Goal: Information Seeking & Learning: Check status

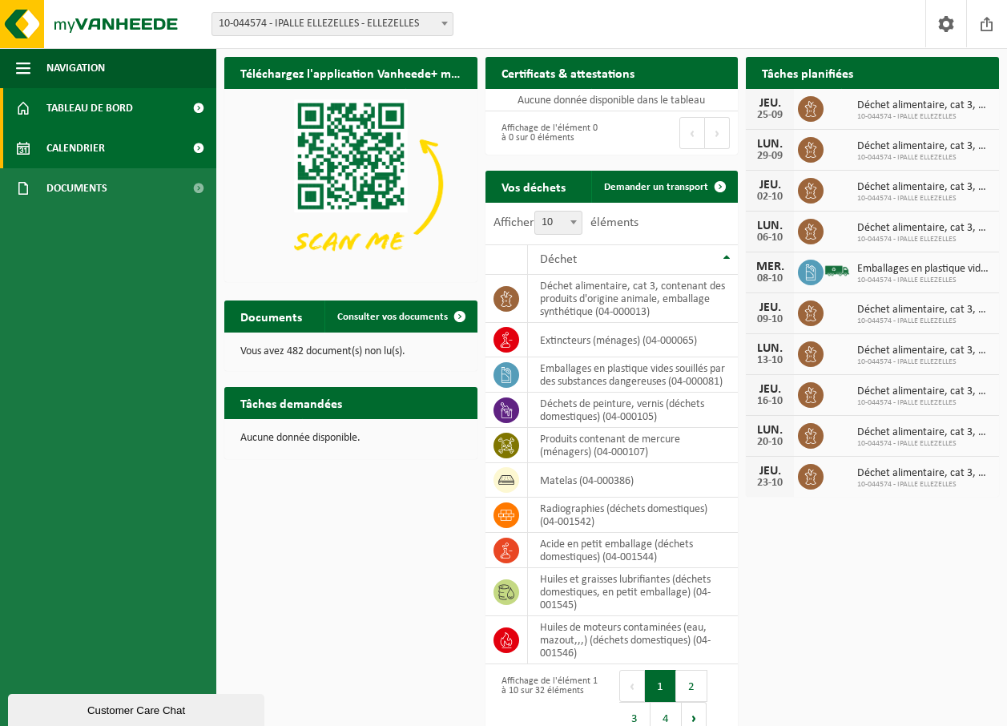
click at [102, 147] on span "Calendrier" at bounding box center [75, 148] width 58 height 40
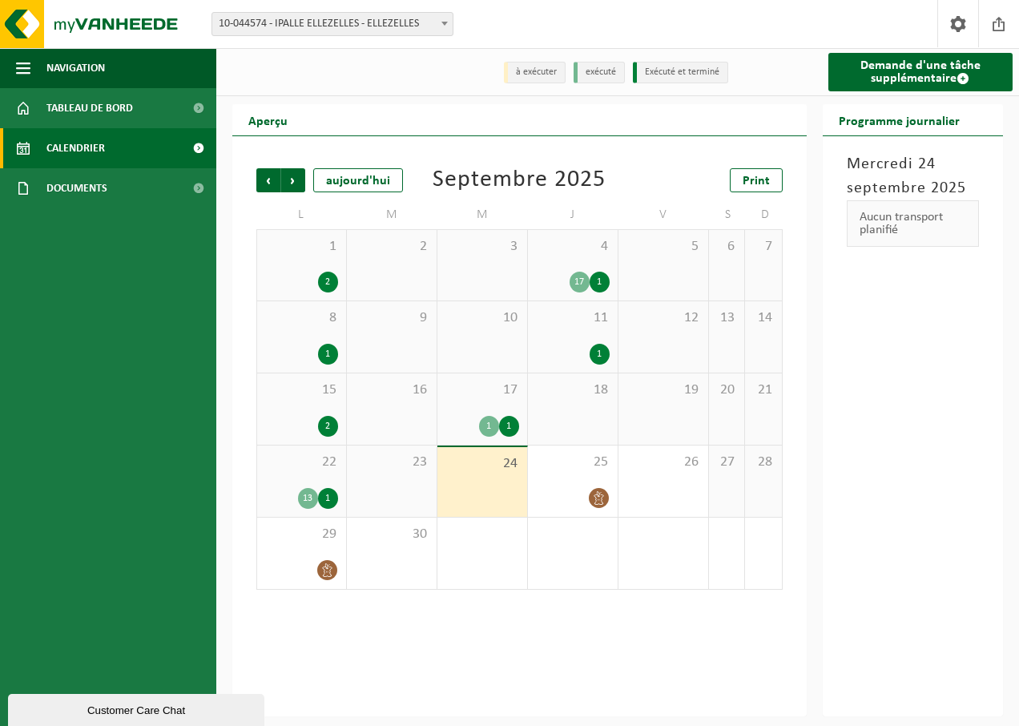
click at [598, 286] on div "1" at bounding box center [599, 281] width 20 height 21
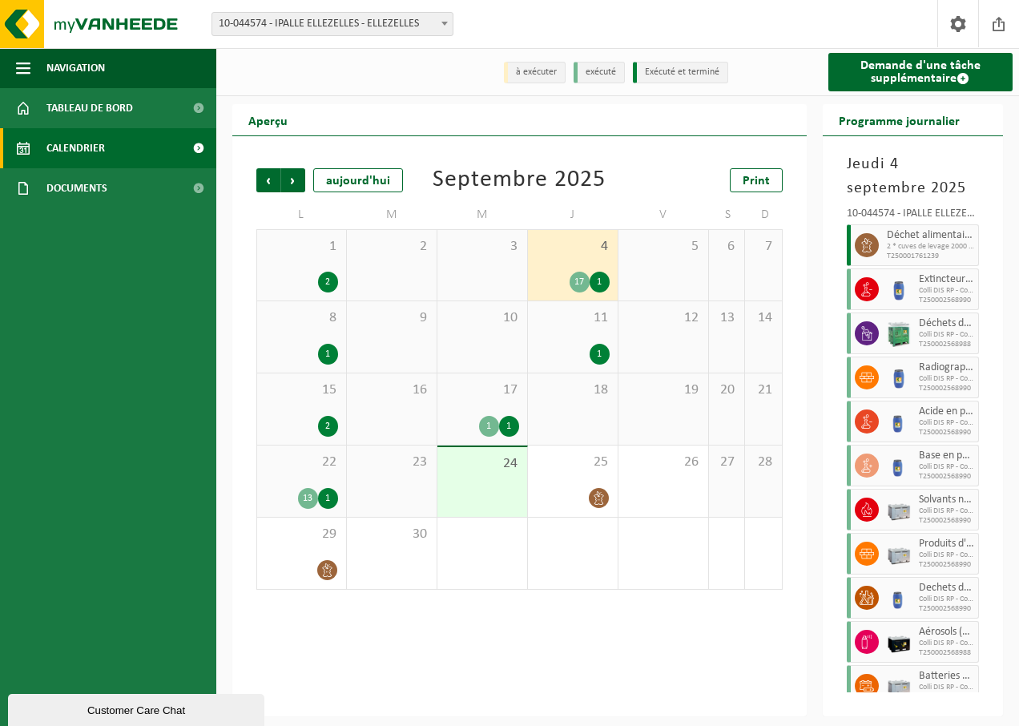
click at [601, 356] on div "1" at bounding box center [599, 354] width 20 height 21
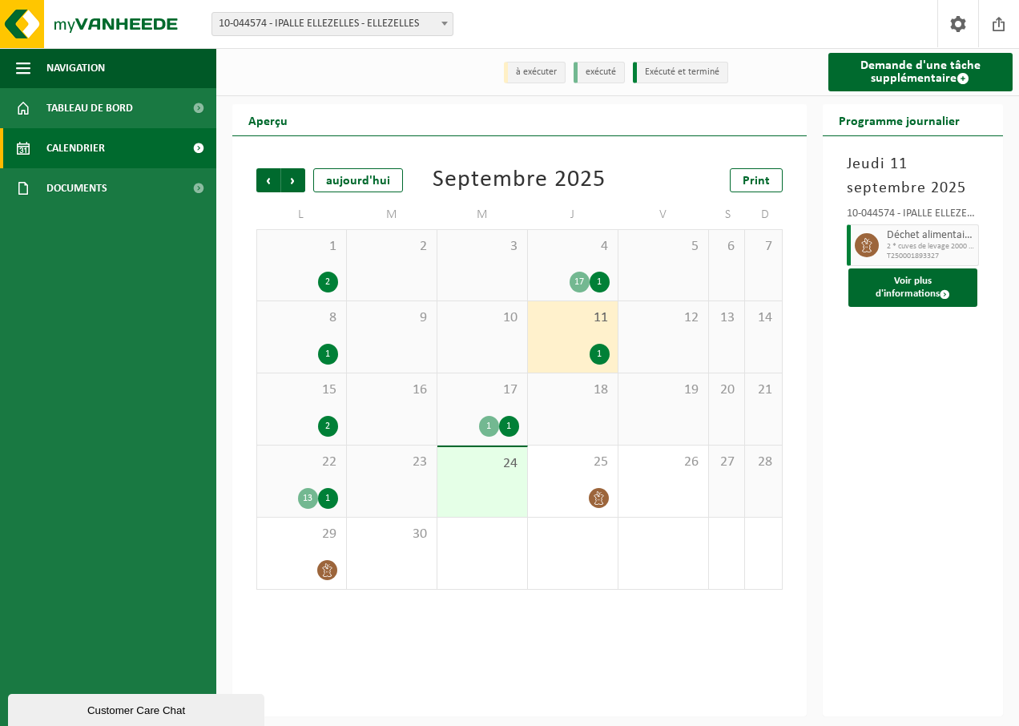
click at [578, 286] on div "17" at bounding box center [579, 281] width 20 height 21
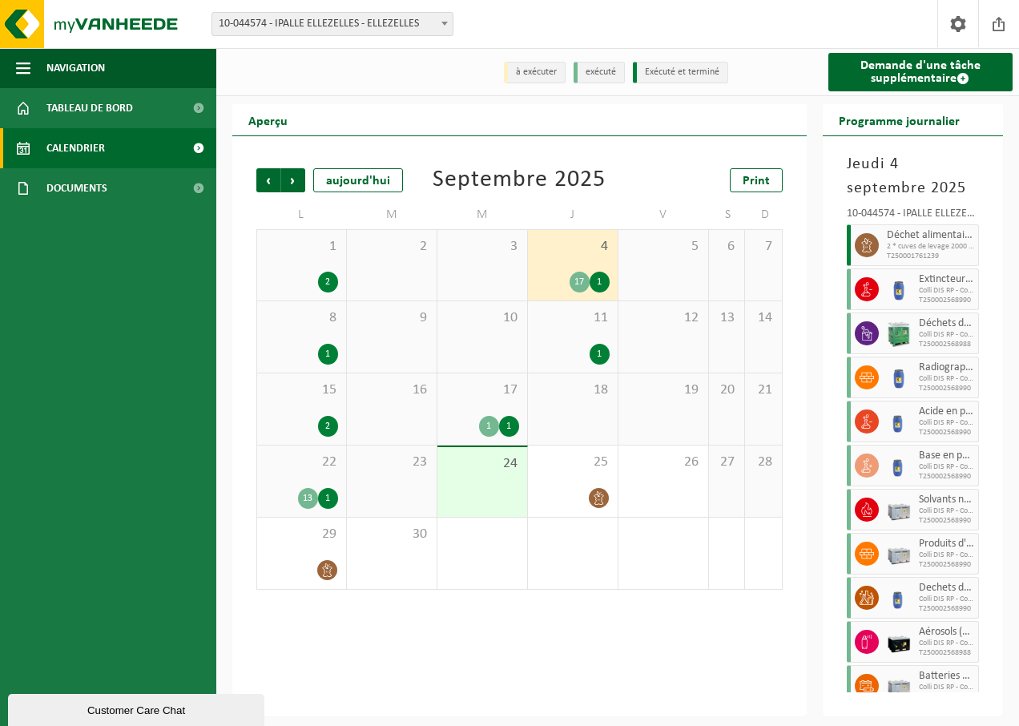
click at [334, 423] on div "2" at bounding box center [328, 426] width 20 height 21
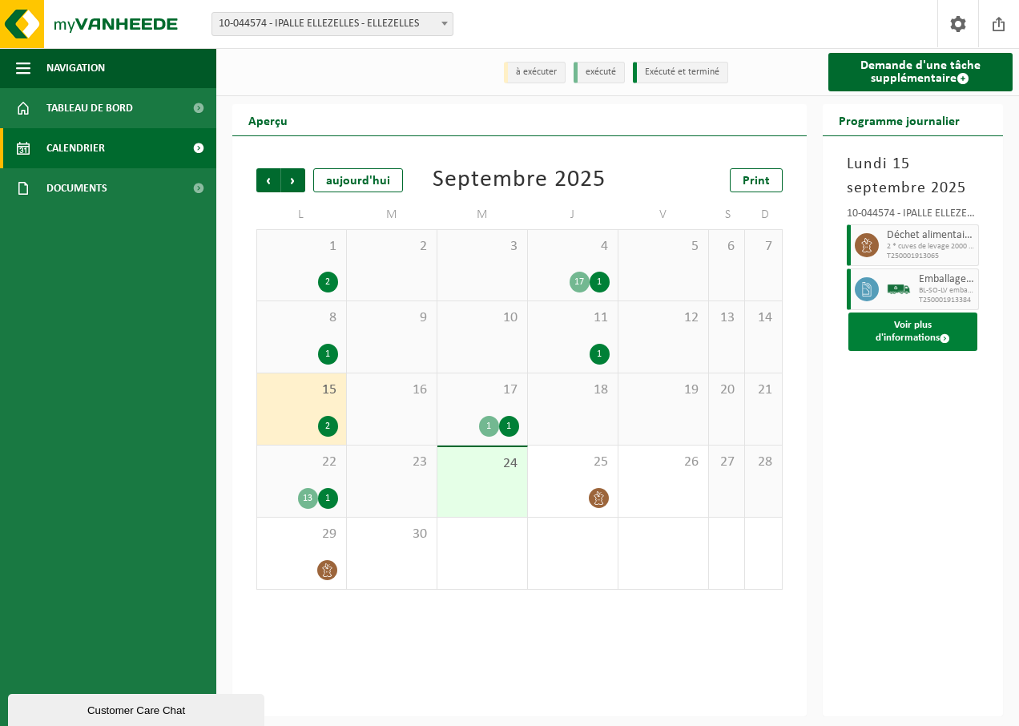
click at [925, 336] on button "Voir plus d'informations" at bounding box center [913, 331] width 130 height 38
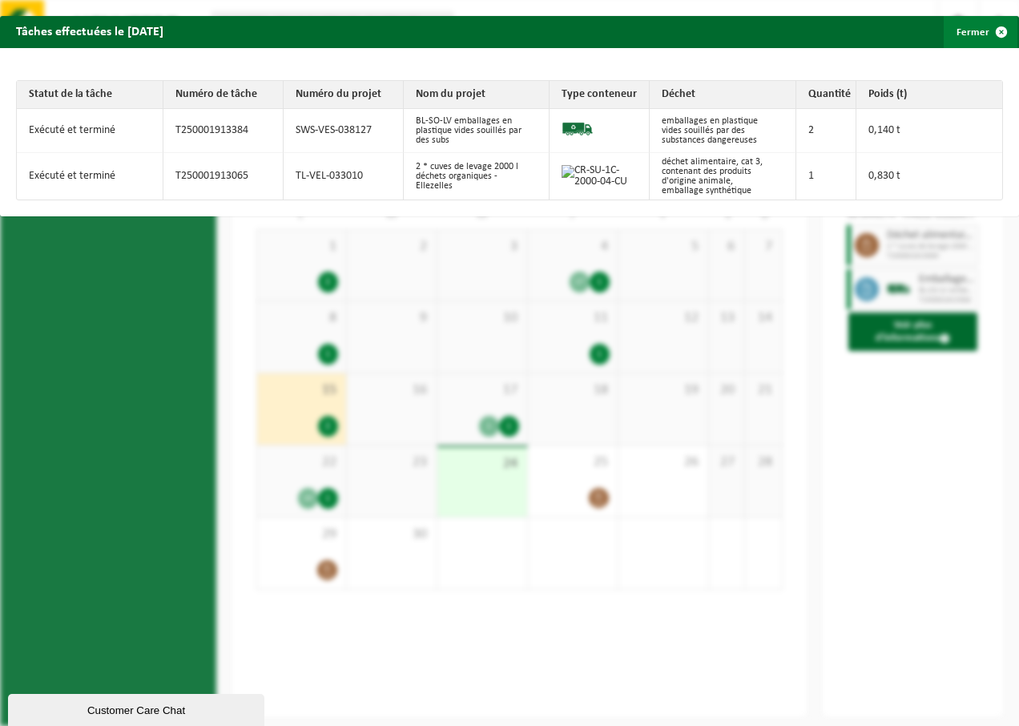
click at [995, 31] on span "button" at bounding box center [1001, 32] width 32 height 32
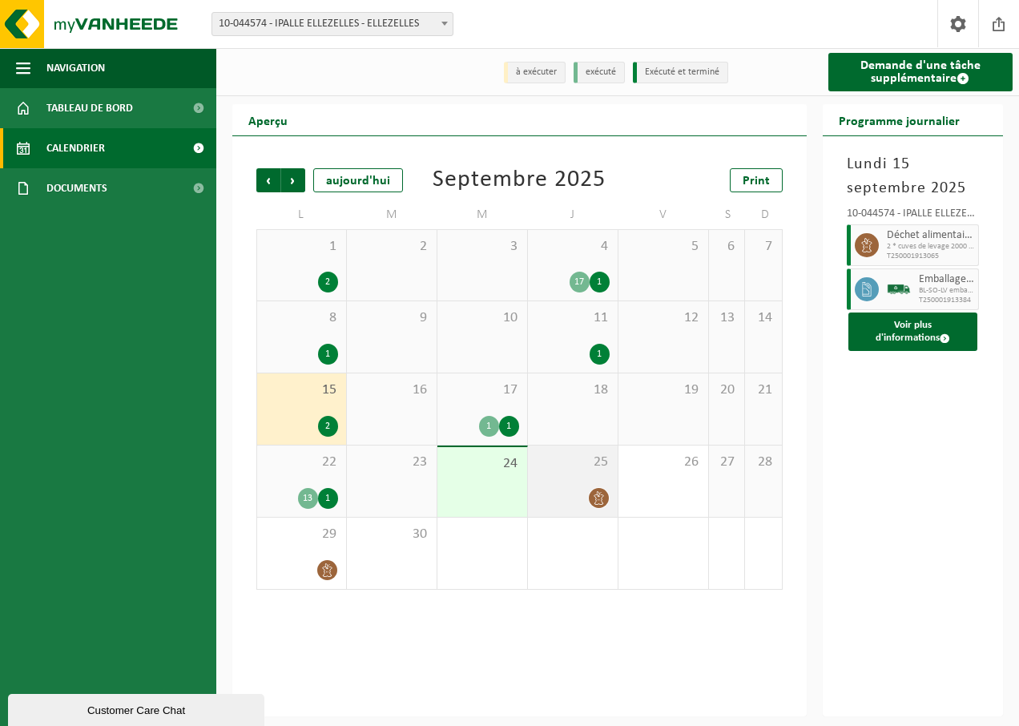
click at [602, 501] on icon at bounding box center [599, 498] width 14 height 14
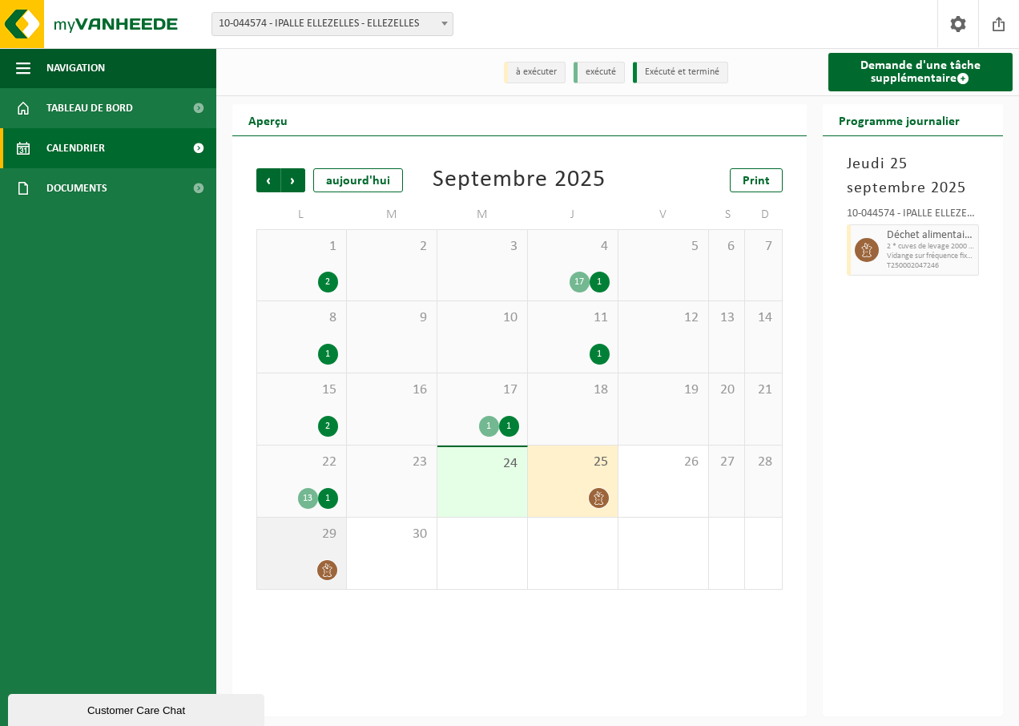
click at [315, 576] on div at bounding box center [301, 570] width 73 height 22
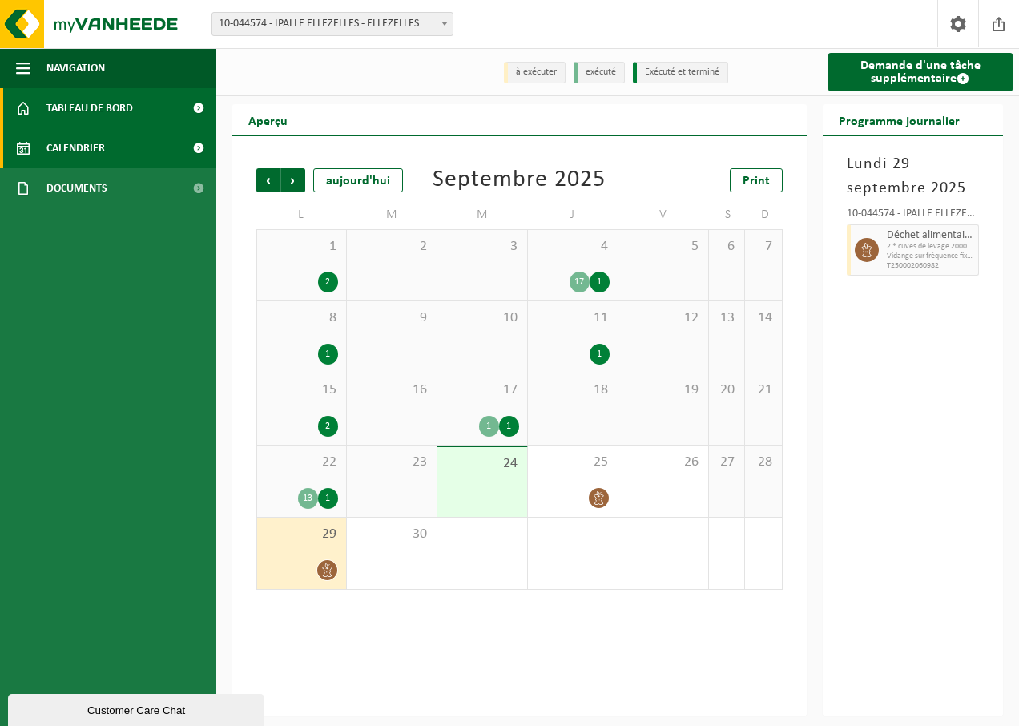
click at [131, 120] on span "Tableau de bord" at bounding box center [89, 108] width 86 height 40
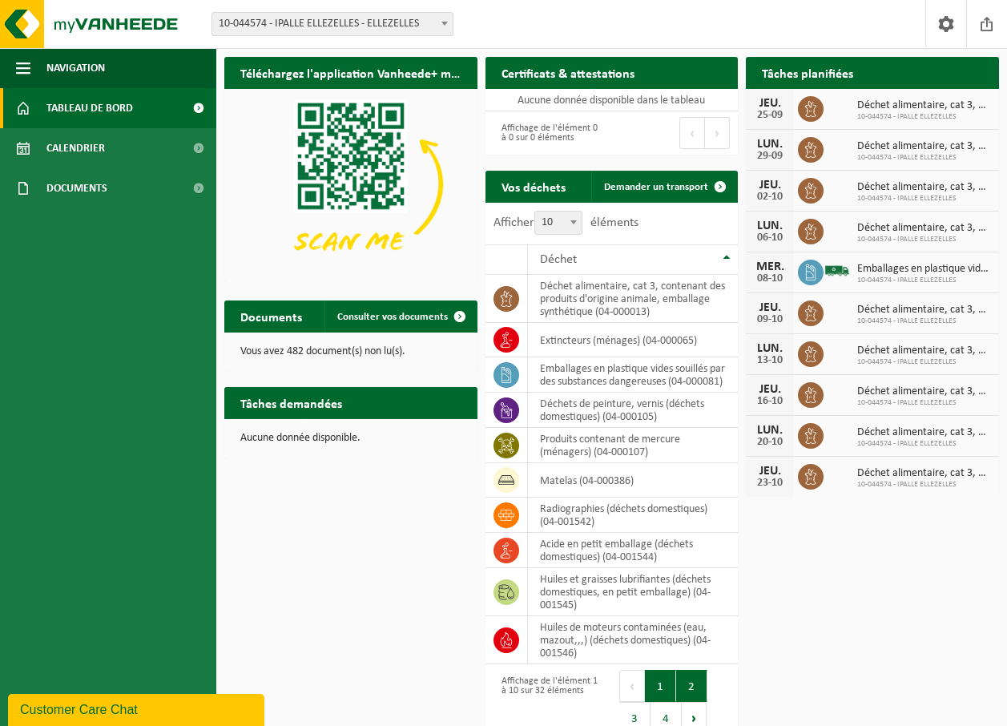
click at [689, 697] on button "2" at bounding box center [691, 685] width 31 height 32
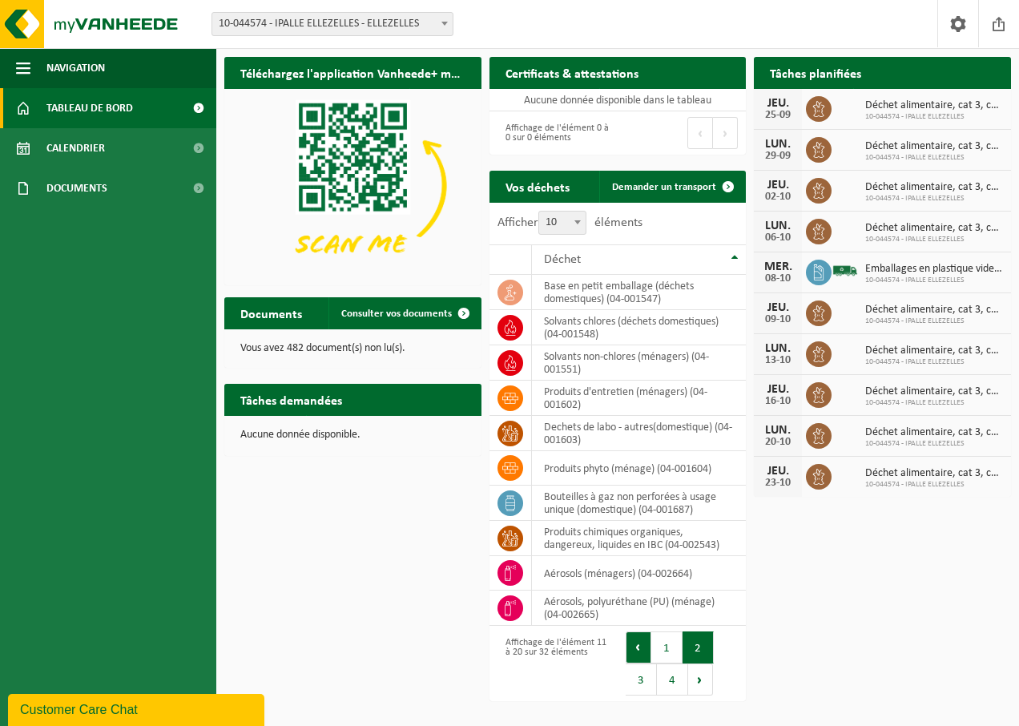
click at [625, 649] on button "Précédent" at bounding box center [638, 647] width 26 height 32
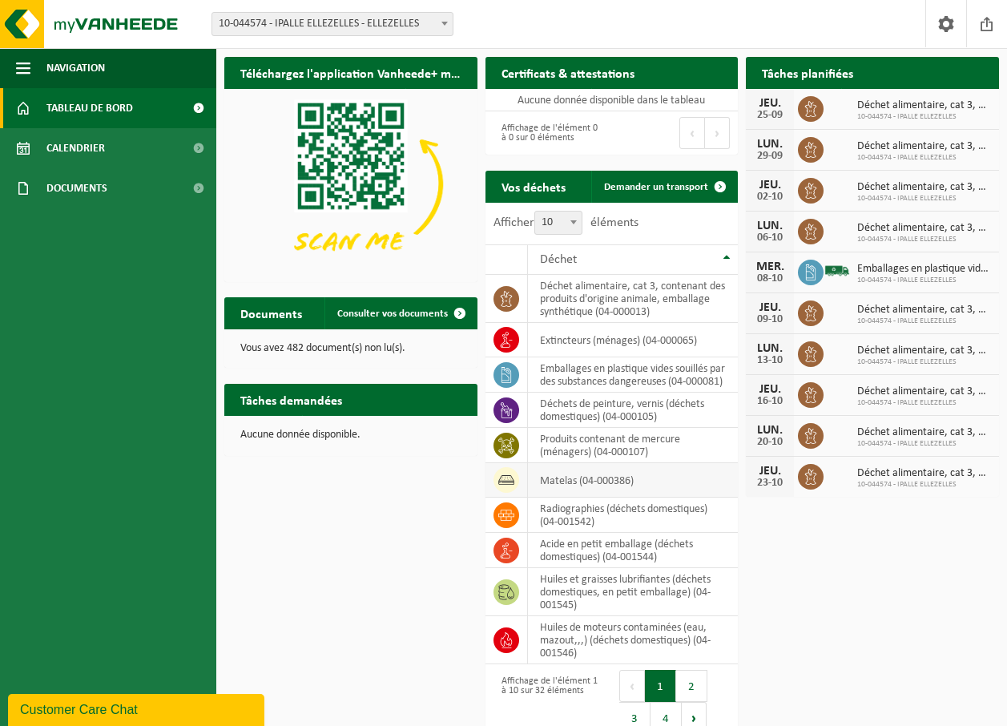
click at [510, 488] on icon at bounding box center [506, 480] width 16 height 16
click at [560, 492] on td "matelas (04-000386)" at bounding box center [633, 480] width 211 height 34
click at [110, 138] on link "Calendrier" at bounding box center [108, 148] width 216 height 40
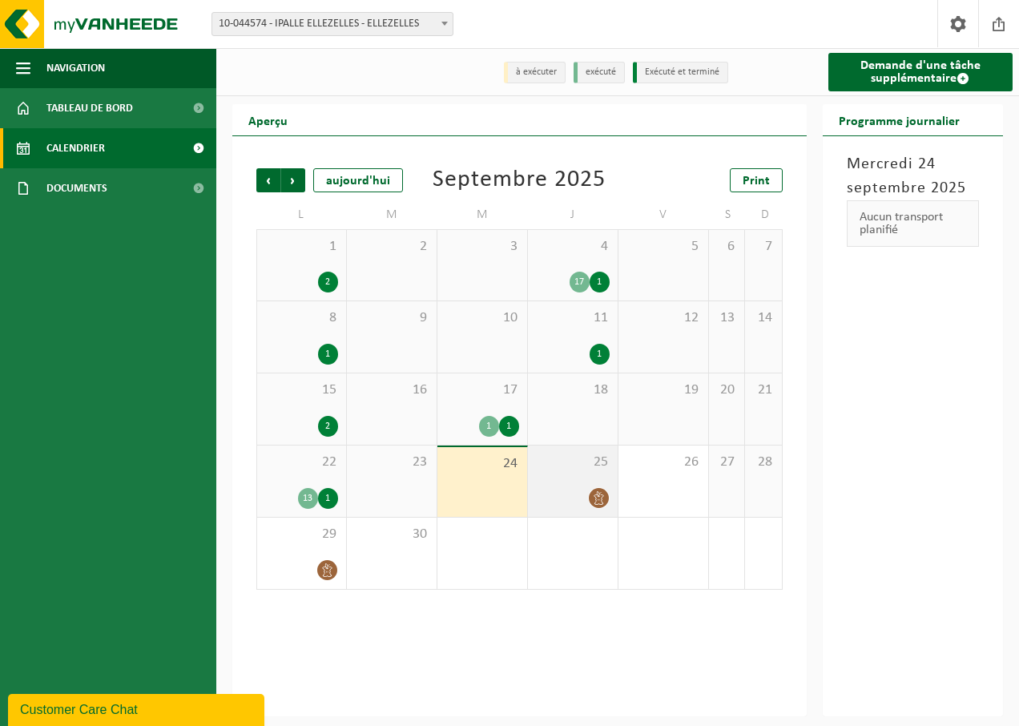
click at [579, 489] on div at bounding box center [573, 498] width 74 height 22
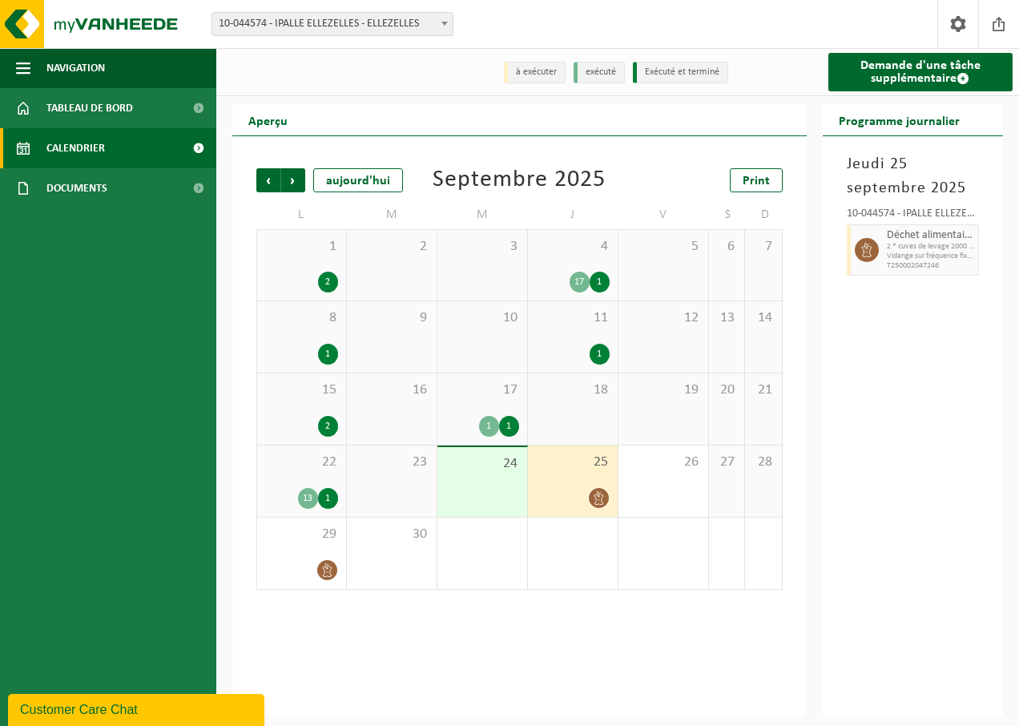
click at [886, 251] on span "2 * cuves de levage 2000 l déchets organiques - Ellezelles" at bounding box center [930, 247] width 88 height 10
click at [482, 388] on span "17" at bounding box center [482, 390] width 74 height 18
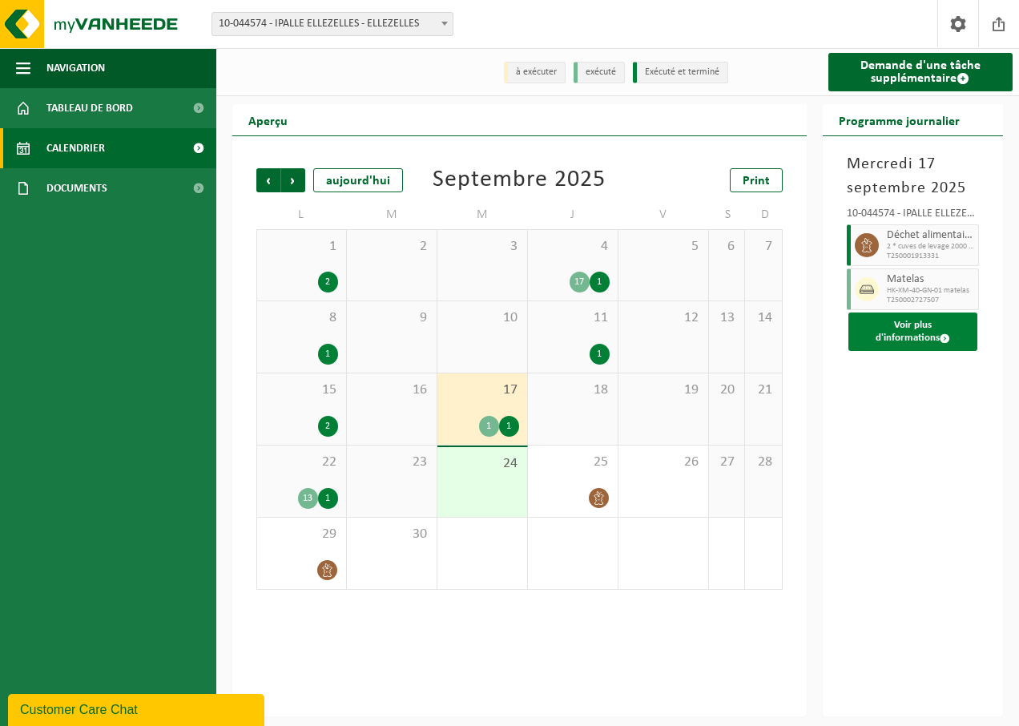
click at [927, 329] on button "Voir plus d'informations" at bounding box center [913, 331] width 130 height 38
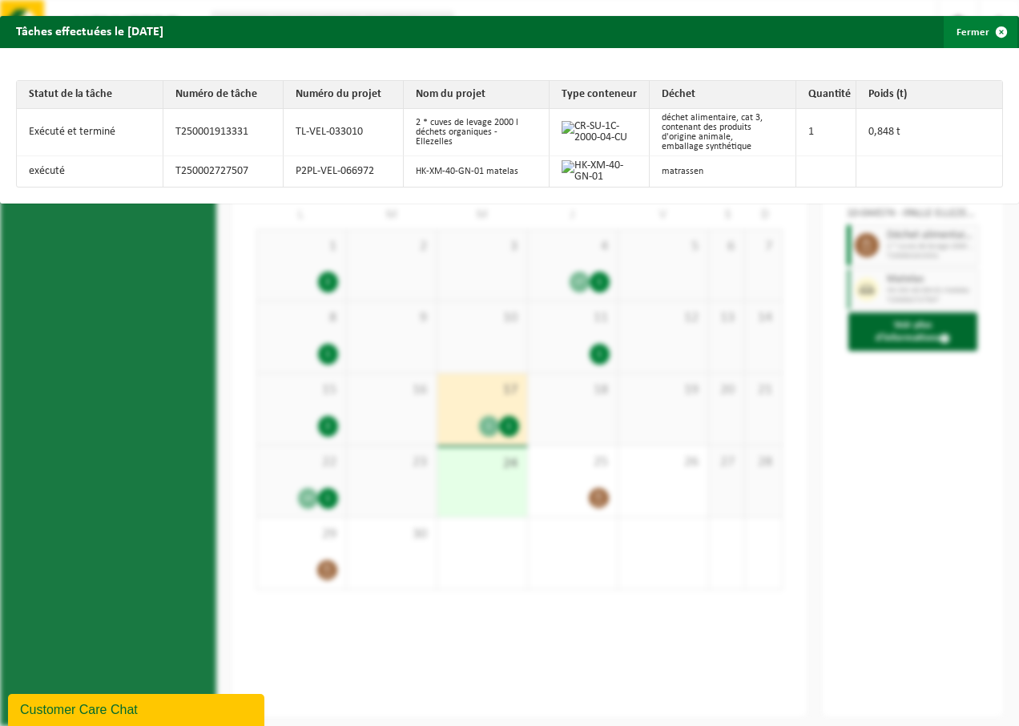
click at [959, 35] on button "Fermer" at bounding box center [980, 32] width 74 height 32
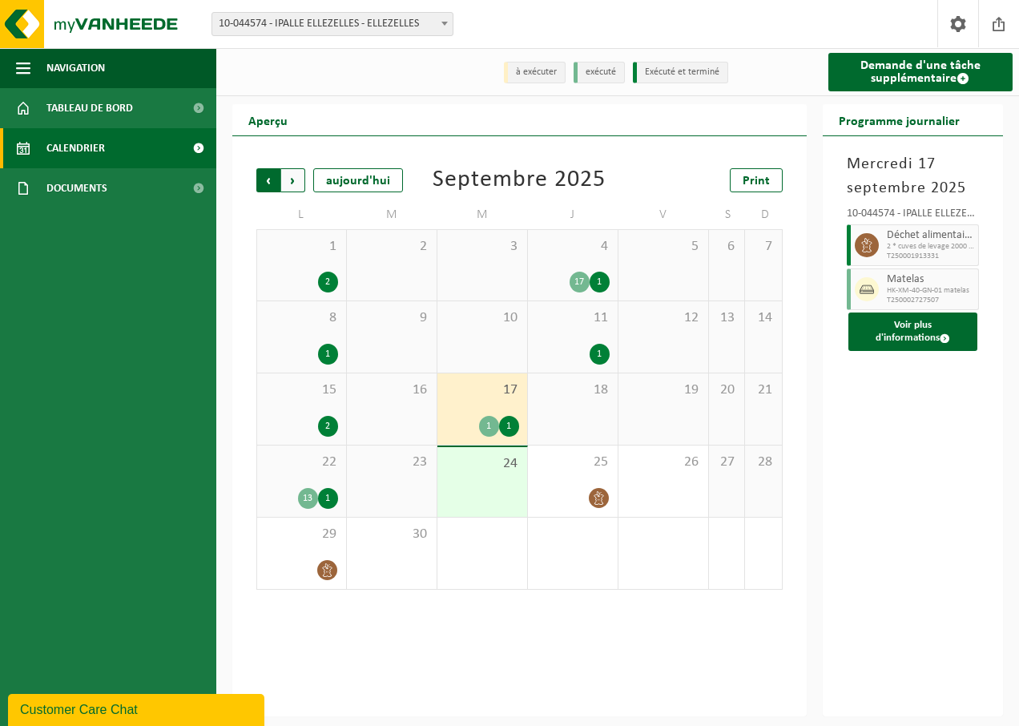
click at [293, 171] on span "Suivant" at bounding box center [293, 180] width 24 height 24
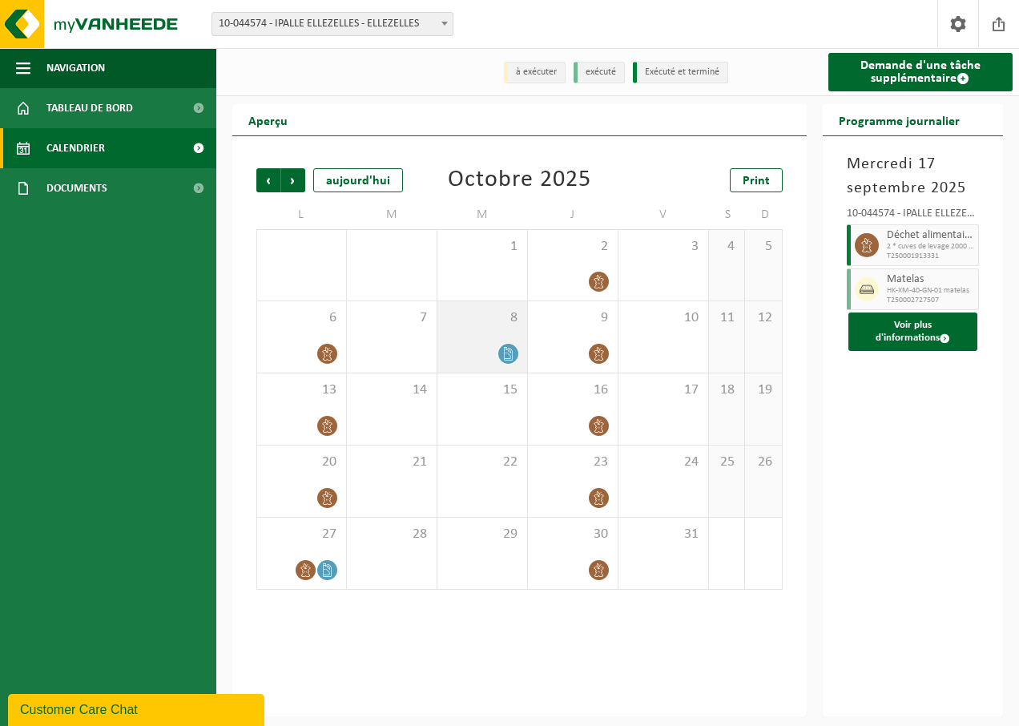
click at [509, 354] on icon at bounding box center [508, 354] width 14 height 14
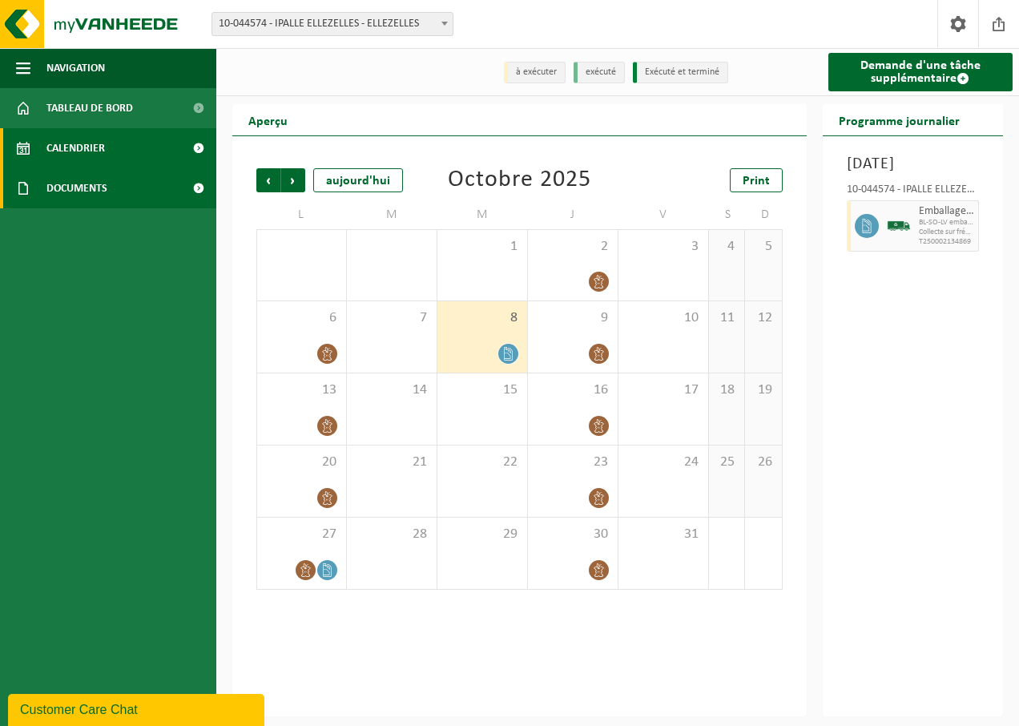
click at [135, 174] on link "Documents" at bounding box center [108, 188] width 216 height 40
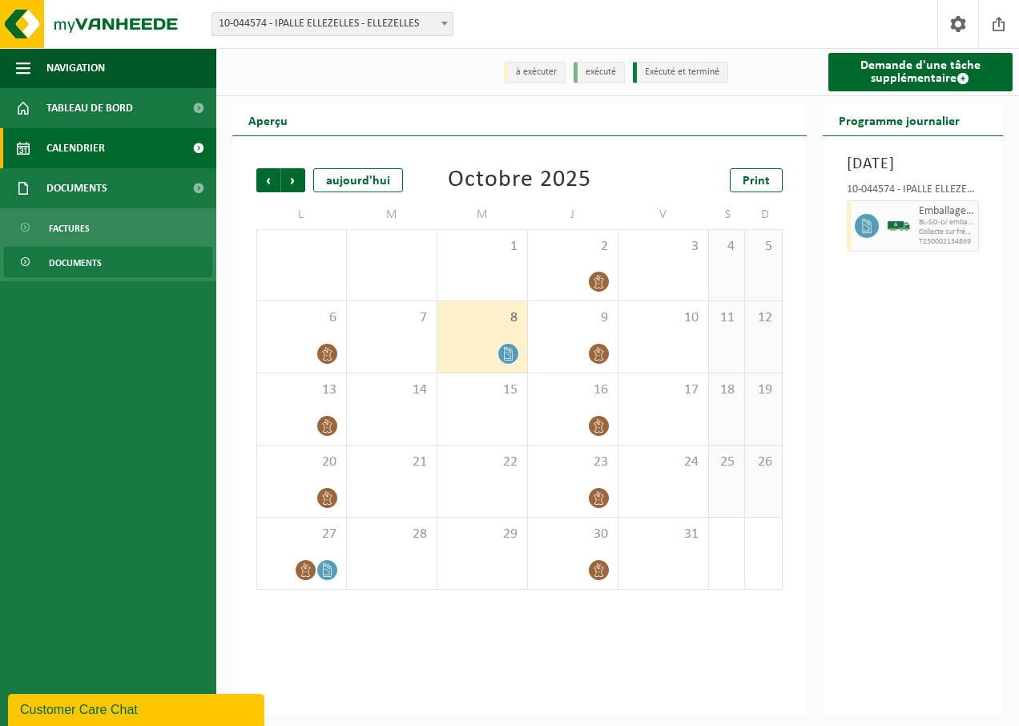
click at [92, 257] on span "Documents" at bounding box center [75, 262] width 53 height 30
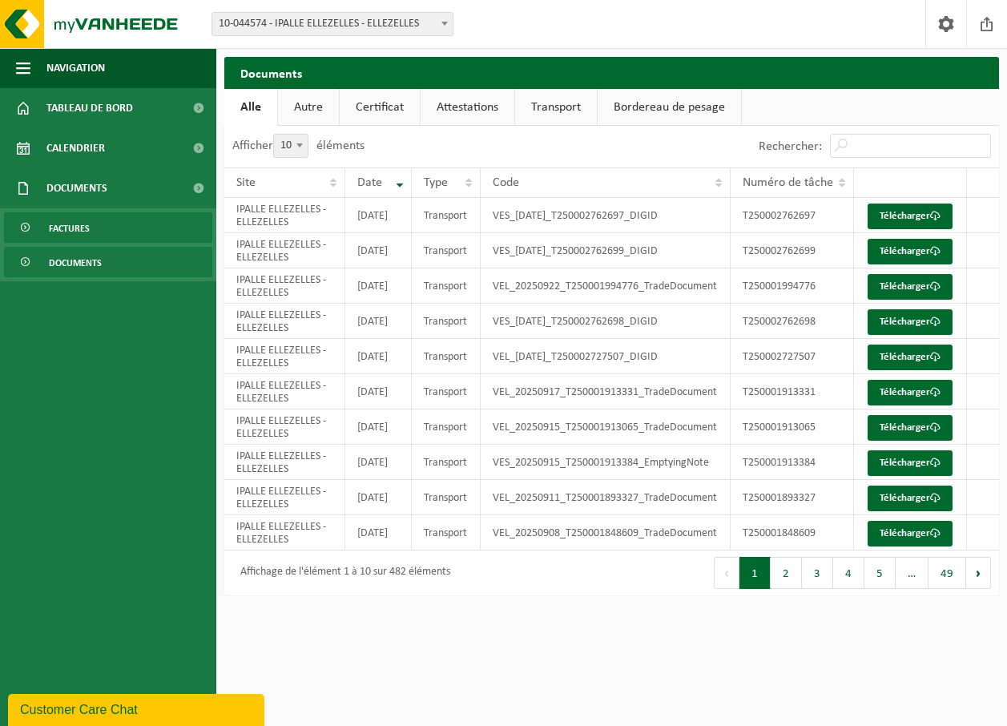
click at [110, 219] on link "Factures" at bounding box center [108, 227] width 208 height 30
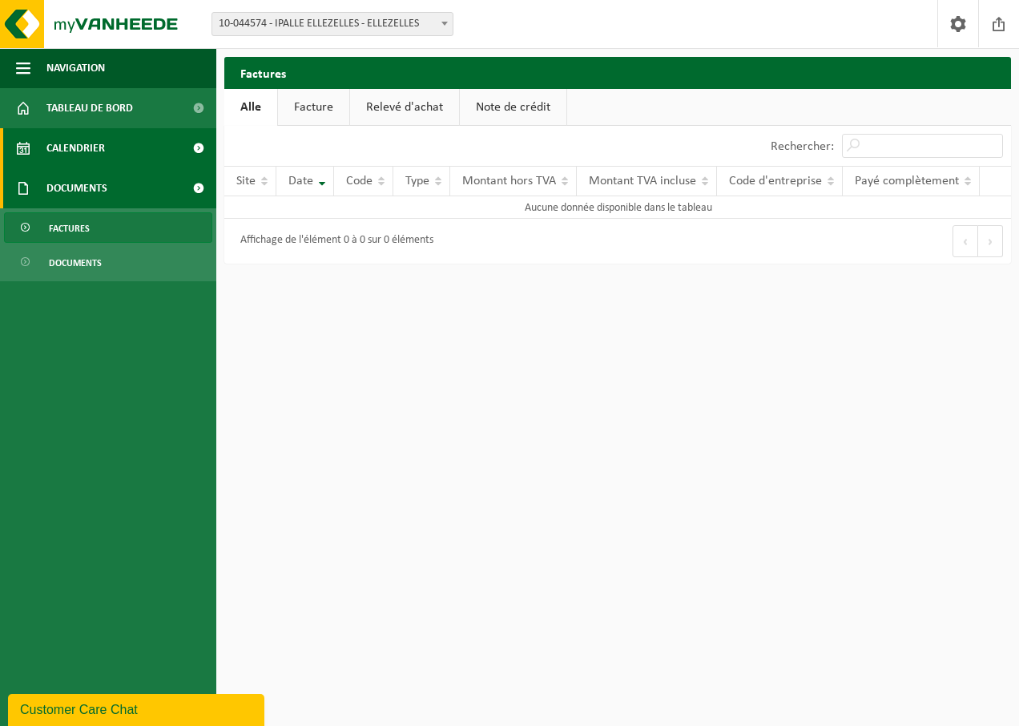
click at [132, 143] on link "Calendrier" at bounding box center [108, 148] width 216 height 40
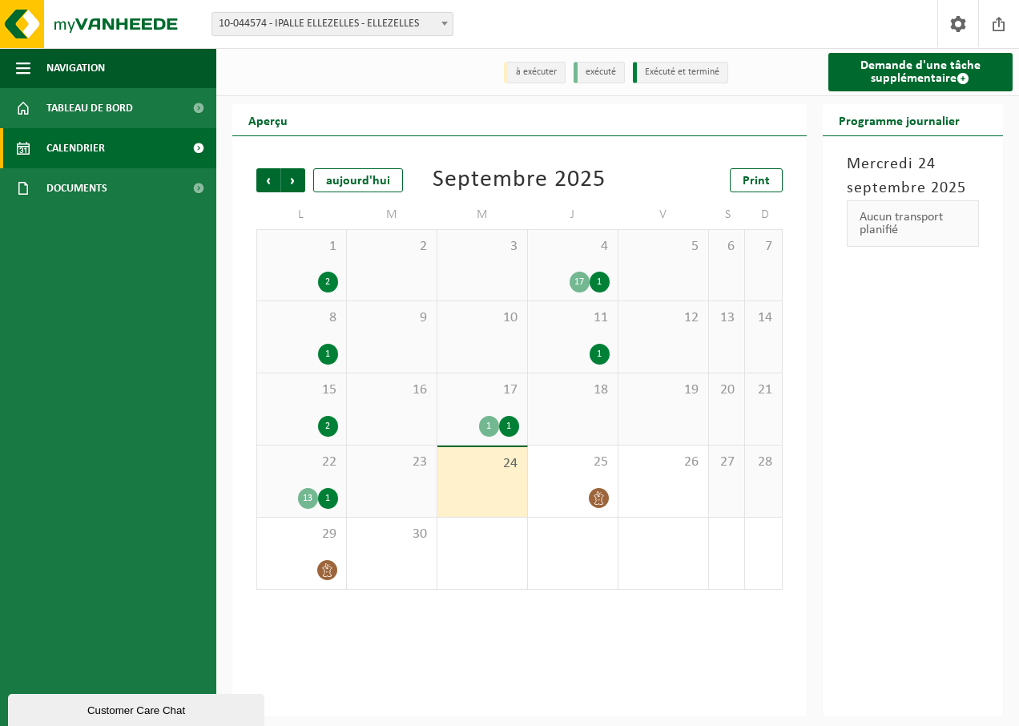
click at [318, 499] on div "1" at bounding box center [328, 498] width 20 height 21
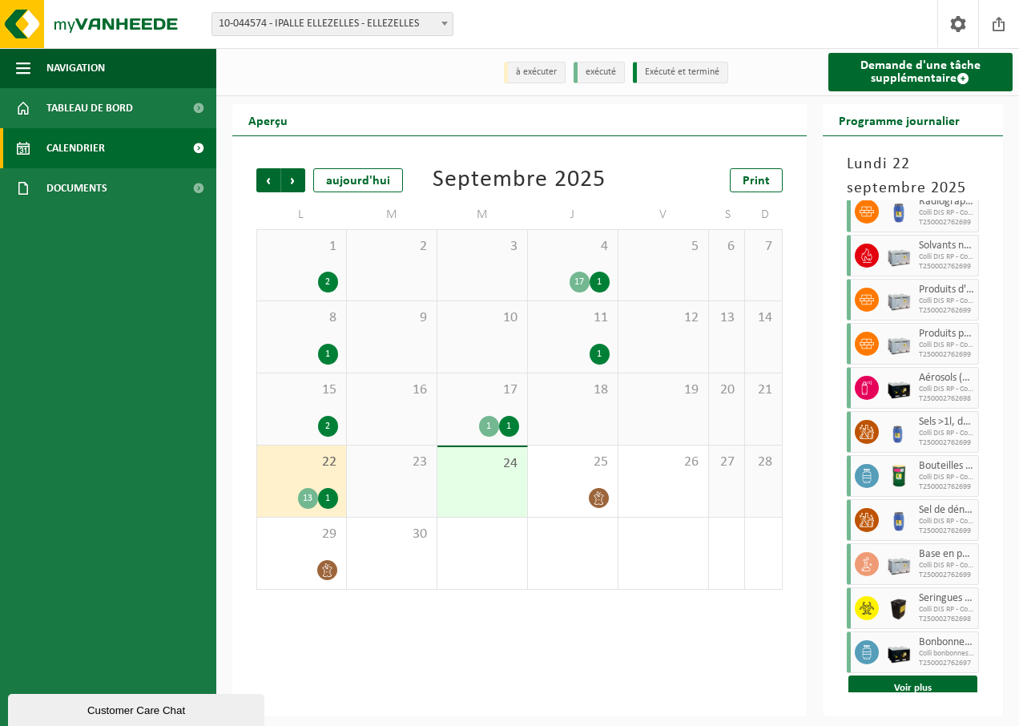
scroll to position [186, 0]
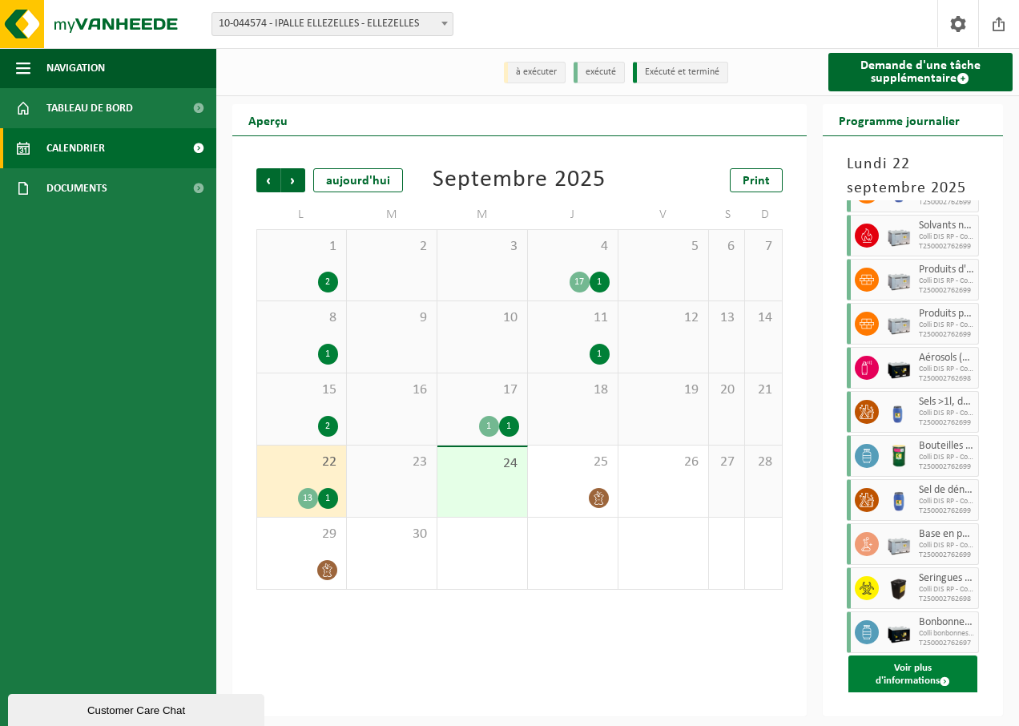
click at [912, 666] on button "Voir plus d'informations" at bounding box center [913, 674] width 130 height 38
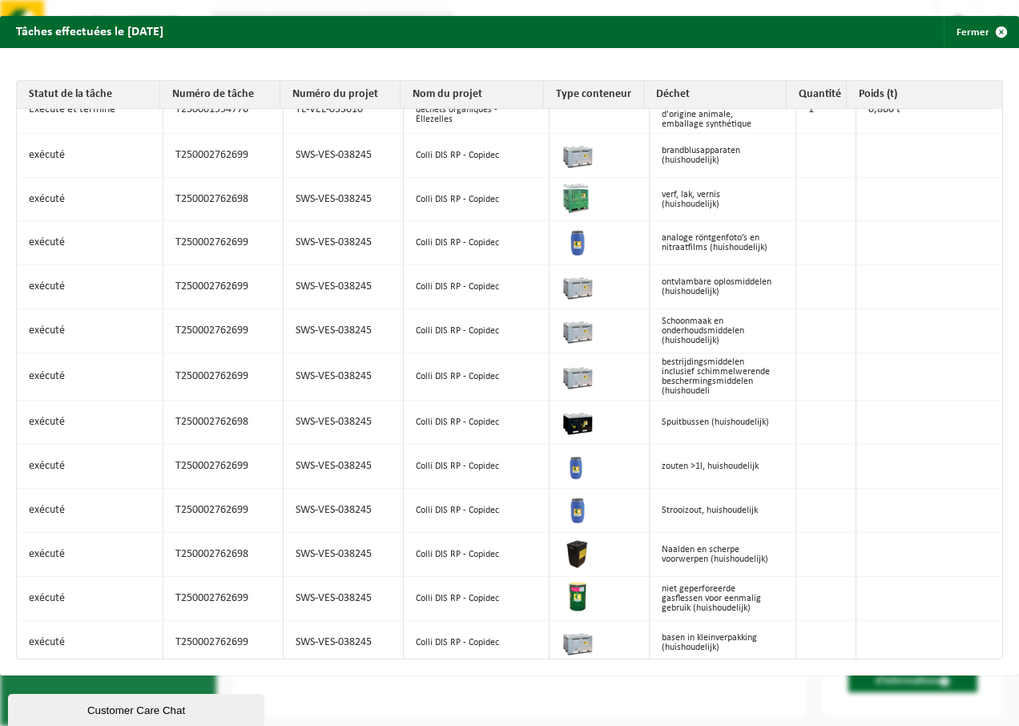
scroll to position [0, 0]
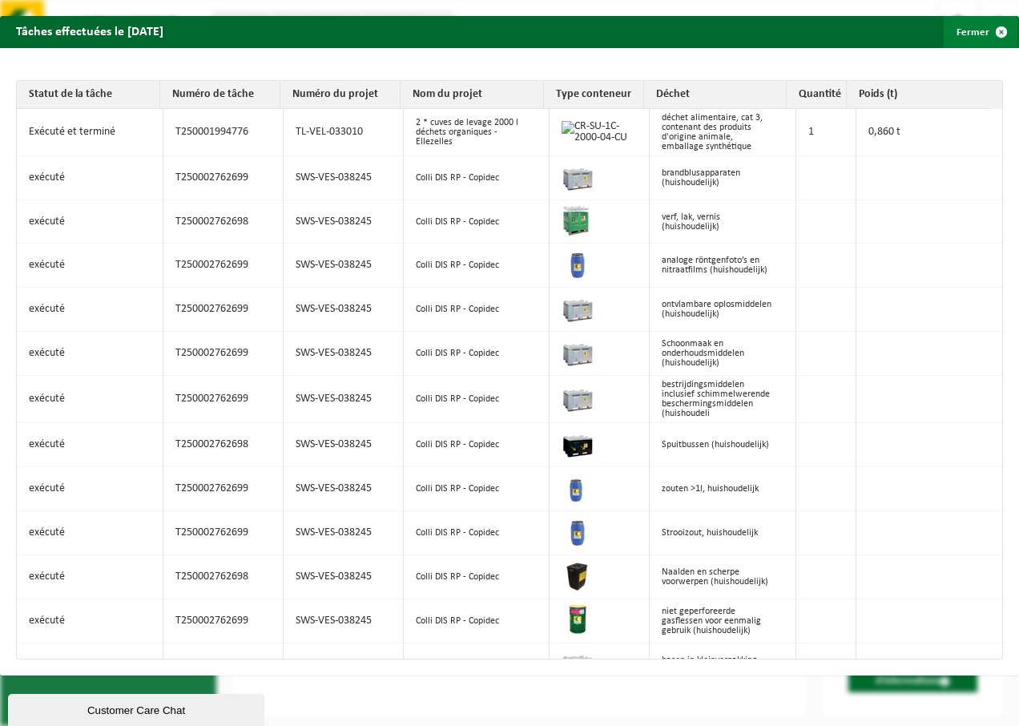
click at [964, 30] on button "Fermer" at bounding box center [980, 32] width 74 height 32
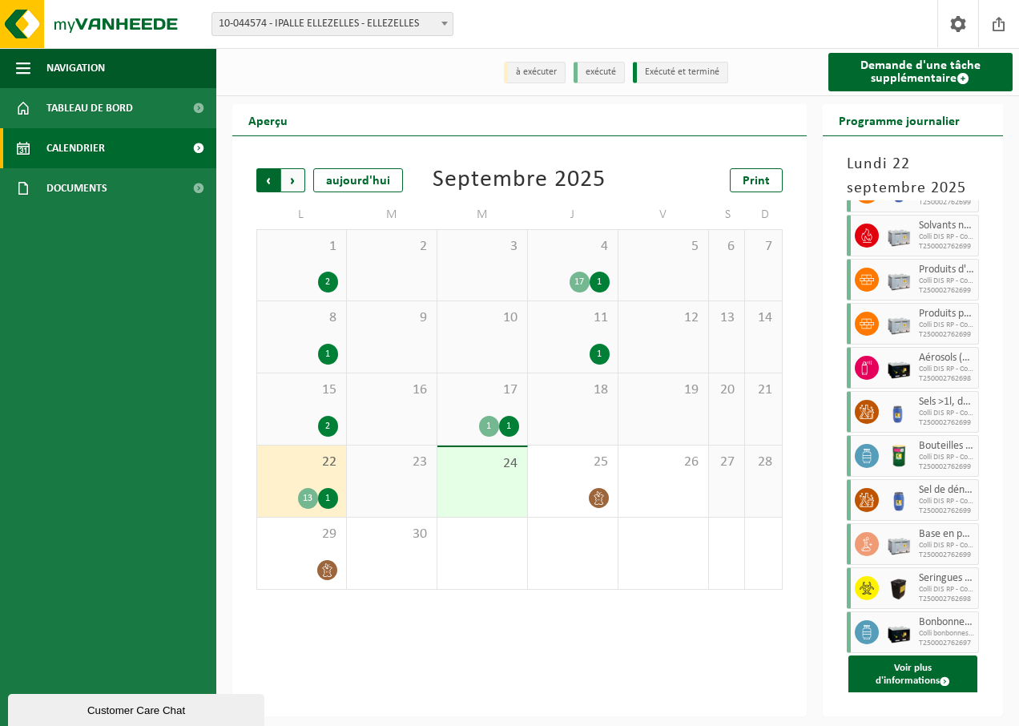
click at [288, 180] on span "Suivant" at bounding box center [293, 180] width 24 height 24
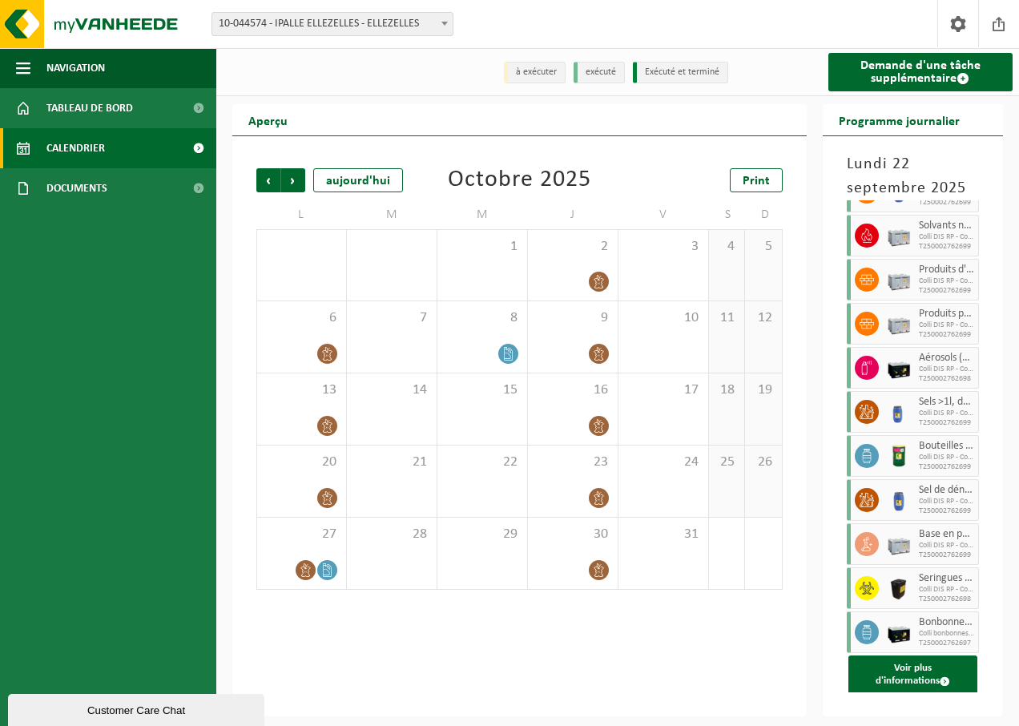
click at [288, 180] on span "Suivant" at bounding box center [293, 180] width 24 height 24
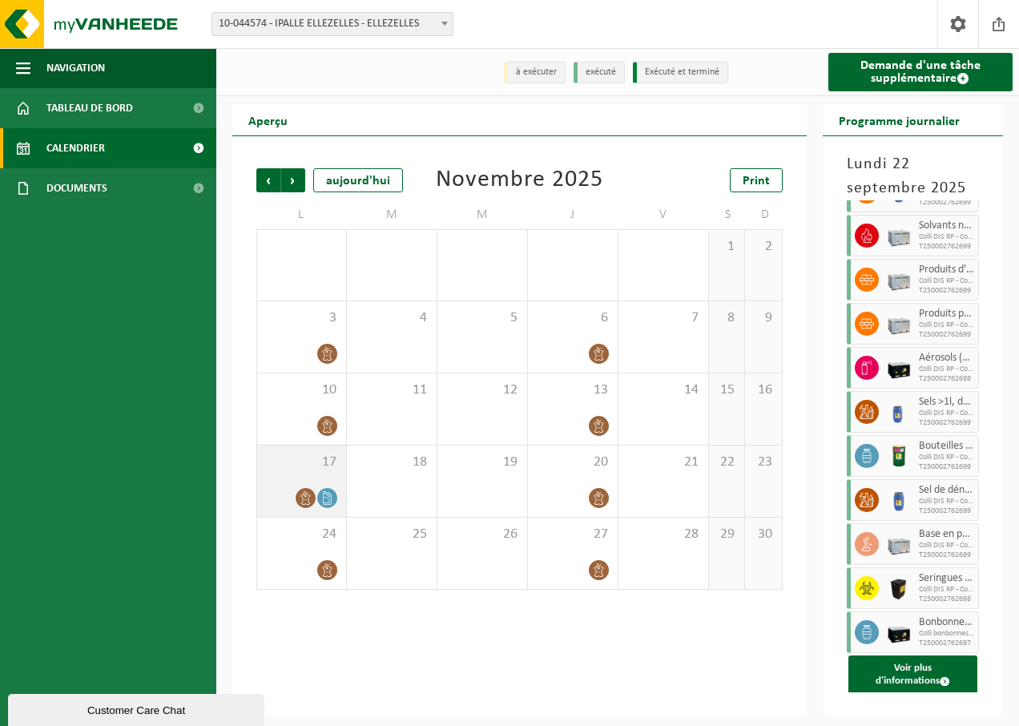
click at [334, 497] on span at bounding box center [327, 498] width 20 height 20
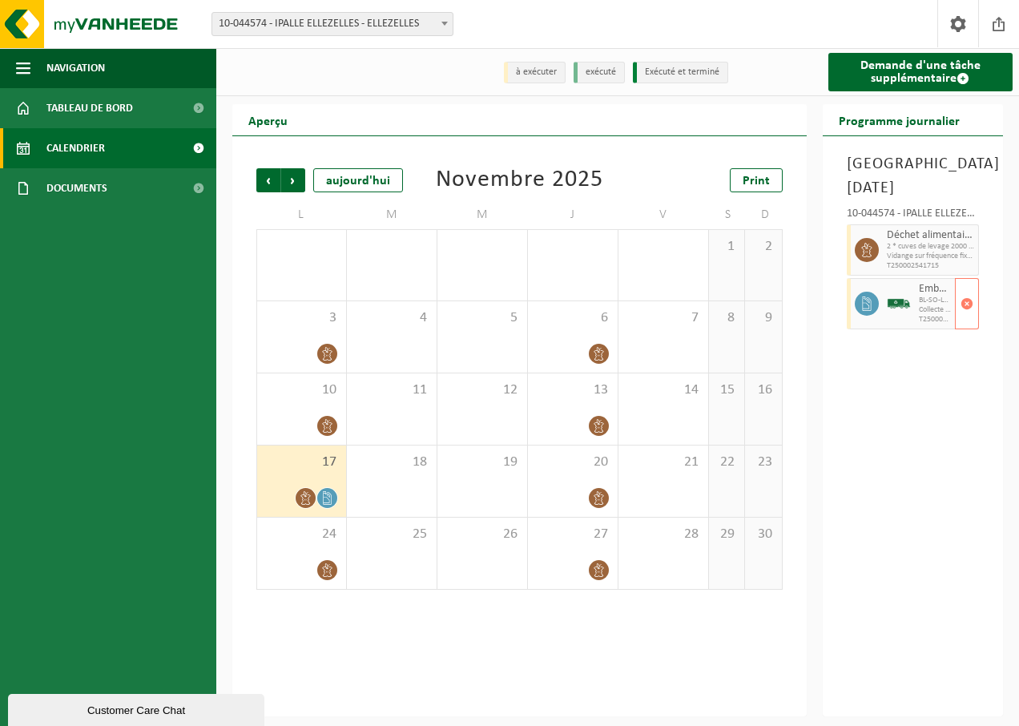
click at [871, 304] on icon at bounding box center [866, 303] width 14 height 14
click at [850, 430] on div "[DATE] 10-044574 - IPALLE ELLEZELLES - ELLEZELLES Déchet alimentaire, cat 3, co…" at bounding box center [912, 426] width 181 height 580
click at [903, 82] on link "Demande d'une tâche supplémentaire" at bounding box center [920, 72] width 185 height 38
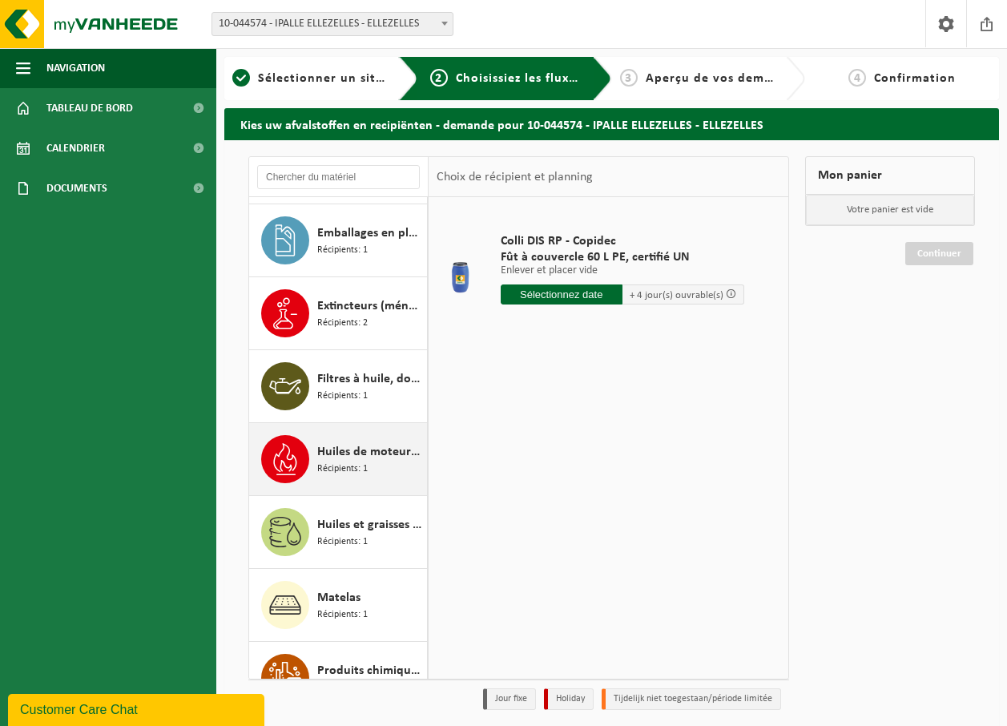
scroll to position [969, 0]
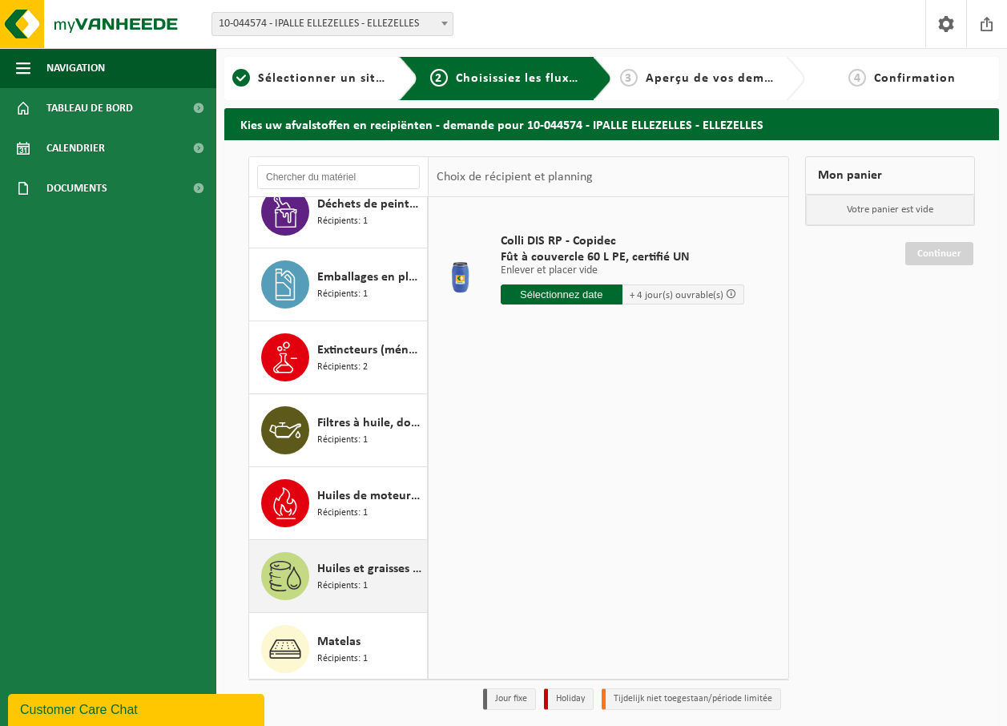
click at [360, 564] on span "Huiles et graisses lubrifiantes (déchets domestiques, en petit emballage)" at bounding box center [370, 568] width 106 height 19
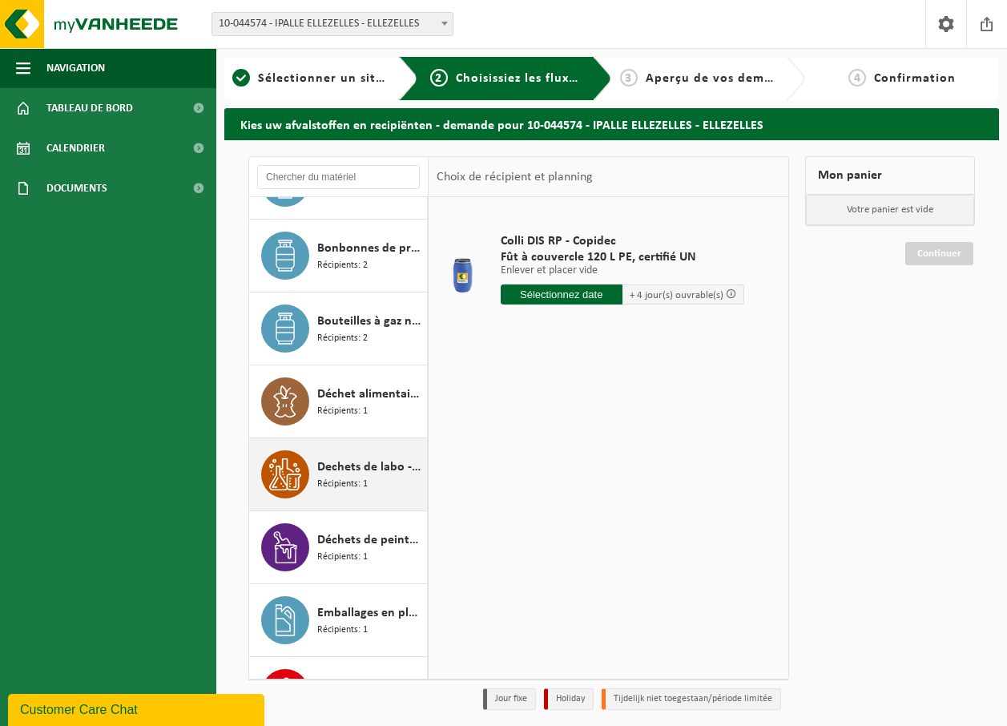
scroll to position [591, 0]
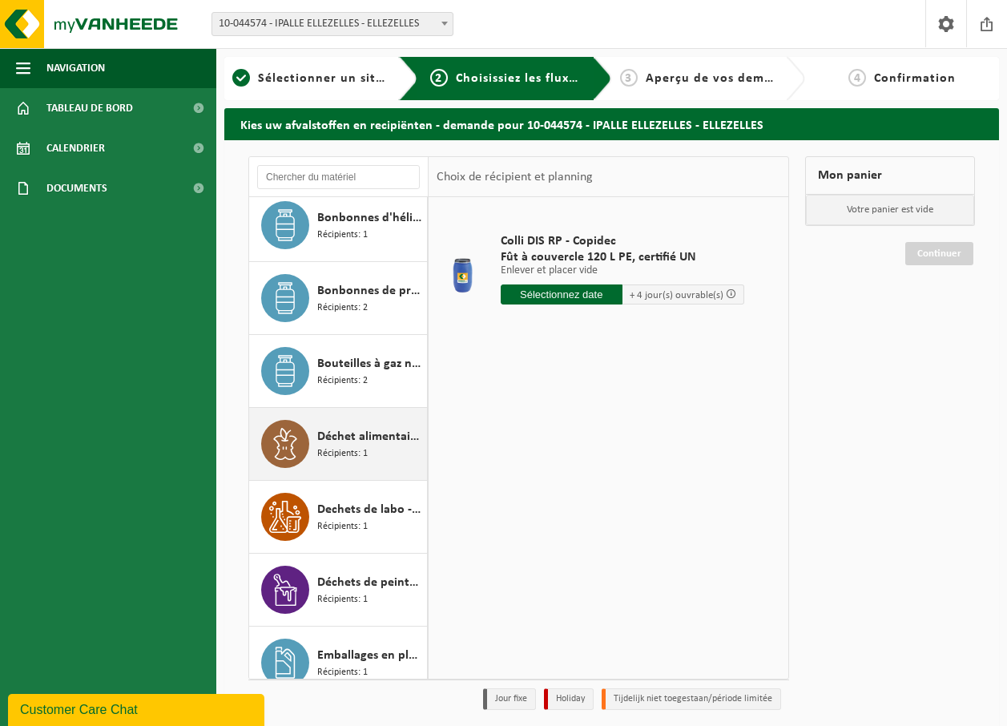
click at [343, 431] on span "Déchet alimentaire, cat 3, contenant des produits d'origine animale, emballage …" at bounding box center [370, 436] width 106 height 19
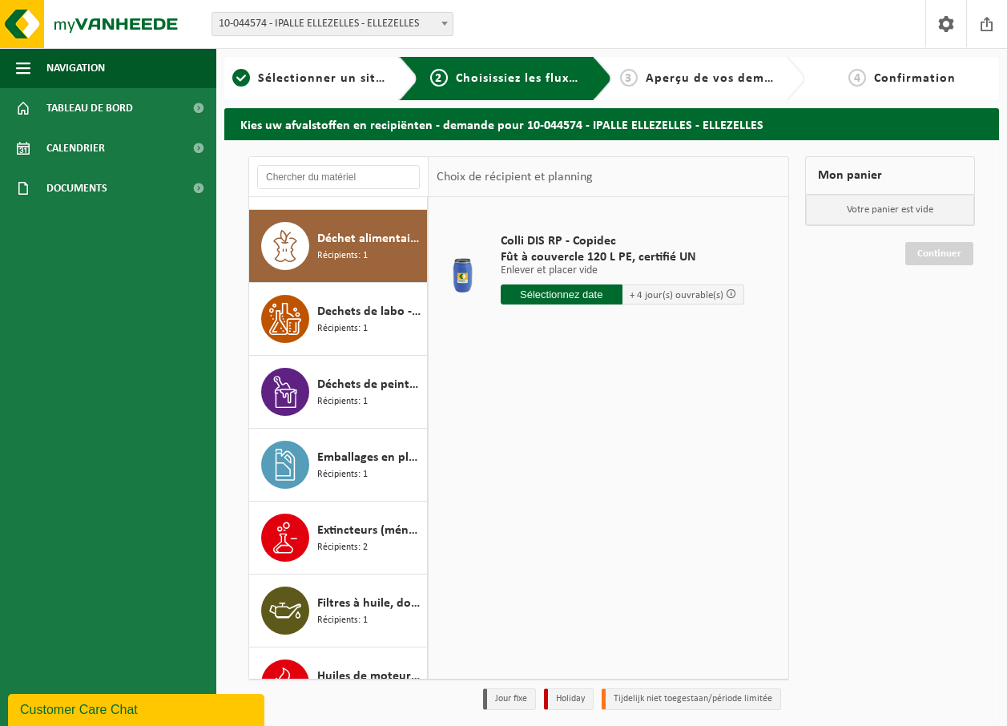
scroll to position [802, 0]
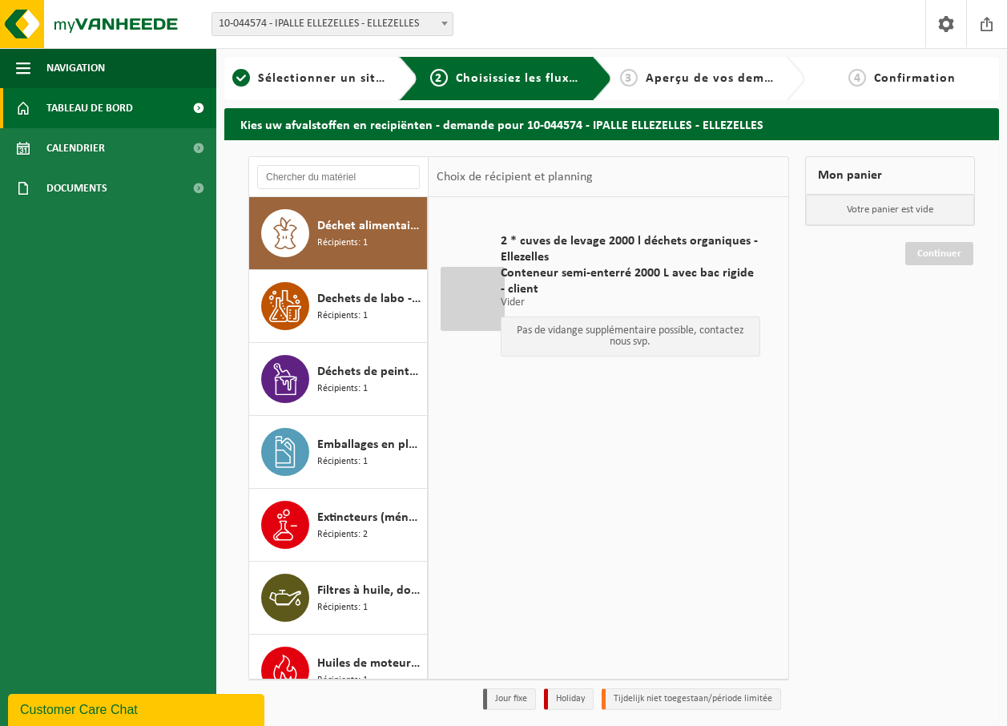
click at [99, 99] on span "Tableau de bord" at bounding box center [89, 108] width 86 height 40
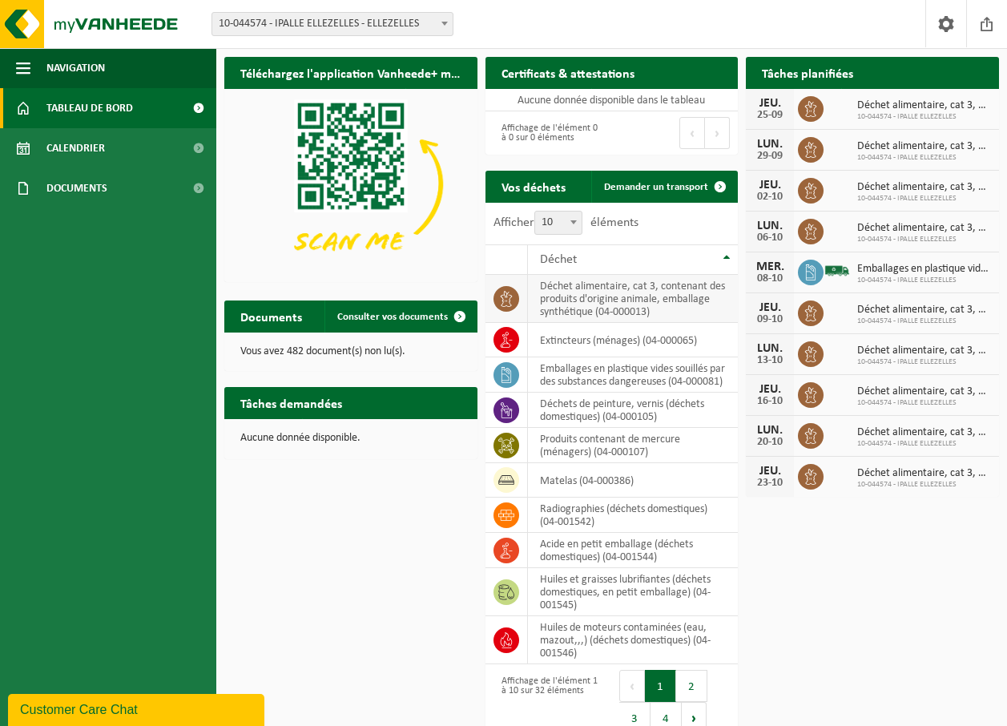
click at [508, 305] on icon at bounding box center [506, 299] width 16 height 16
click at [672, 288] on td "déchet alimentaire, cat 3, contenant des produits d'origine animale, emballage …" at bounding box center [633, 299] width 211 height 48
click at [119, 149] on link "Calendrier" at bounding box center [108, 148] width 216 height 40
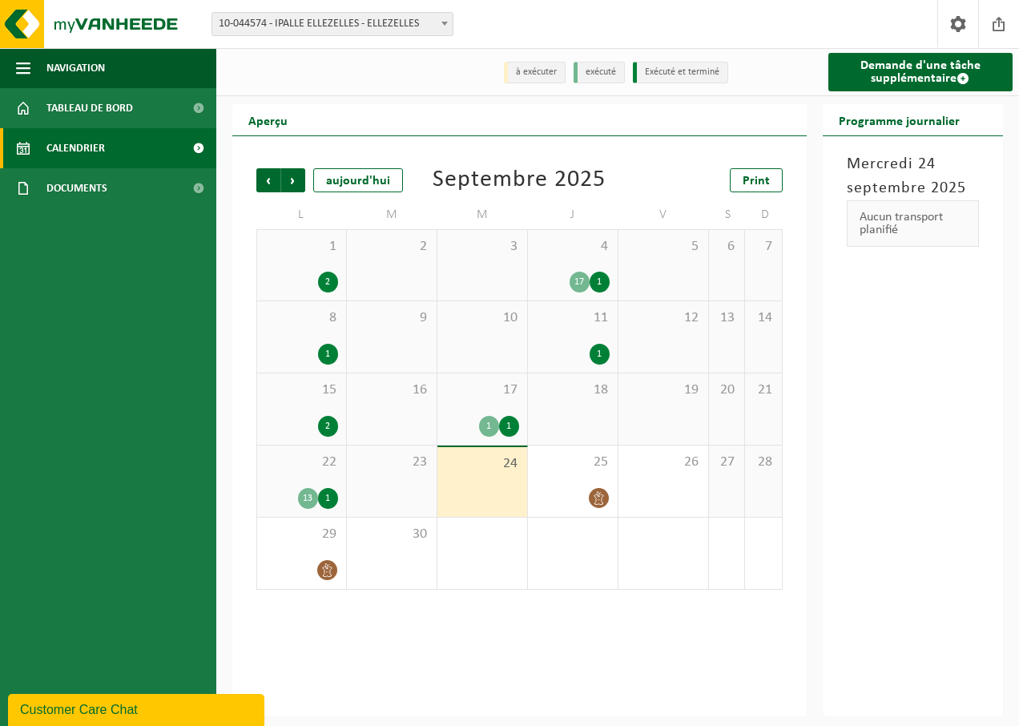
click at [328, 495] on div "1" at bounding box center [328, 498] width 20 height 21
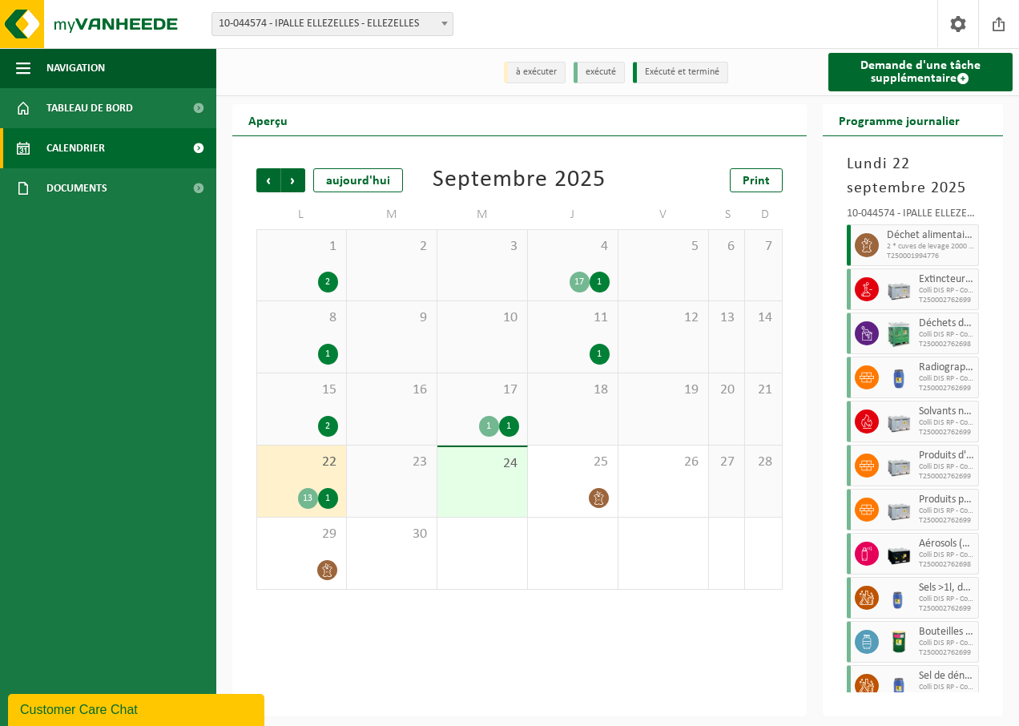
click at [929, 247] on span "2 * cuves de levage 2000 l déchets organiques - Ellezelles" at bounding box center [930, 247] width 88 height 10
click at [874, 244] on span at bounding box center [866, 245] width 24 height 24
click at [308, 496] on div "13" at bounding box center [308, 498] width 20 height 21
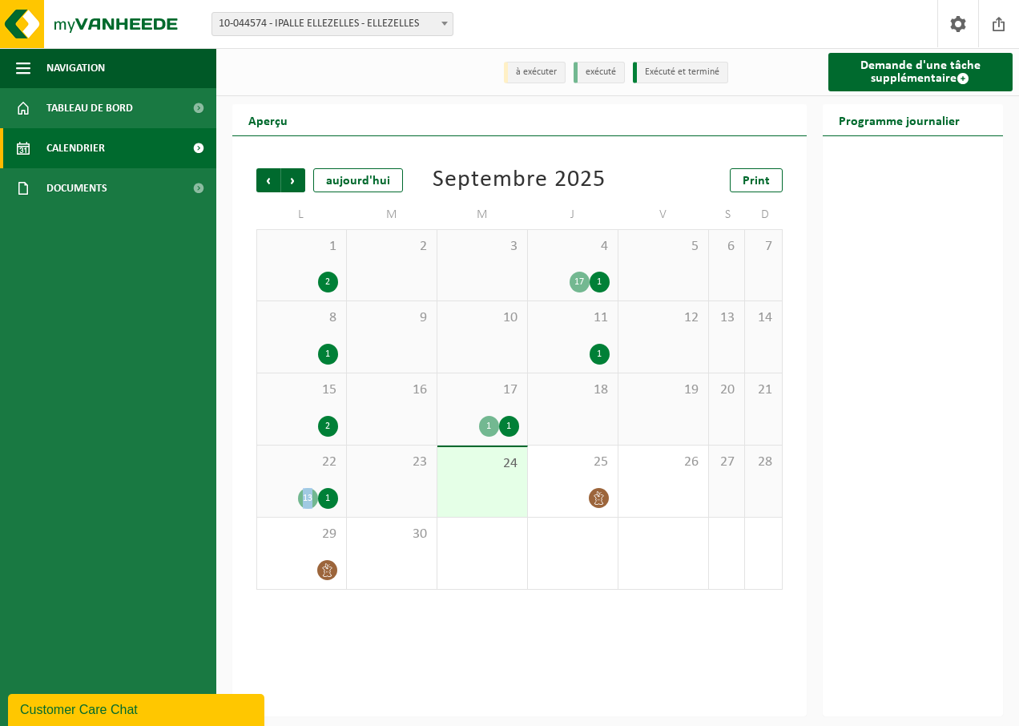
click at [308, 496] on div "13" at bounding box center [308, 498] width 20 height 21
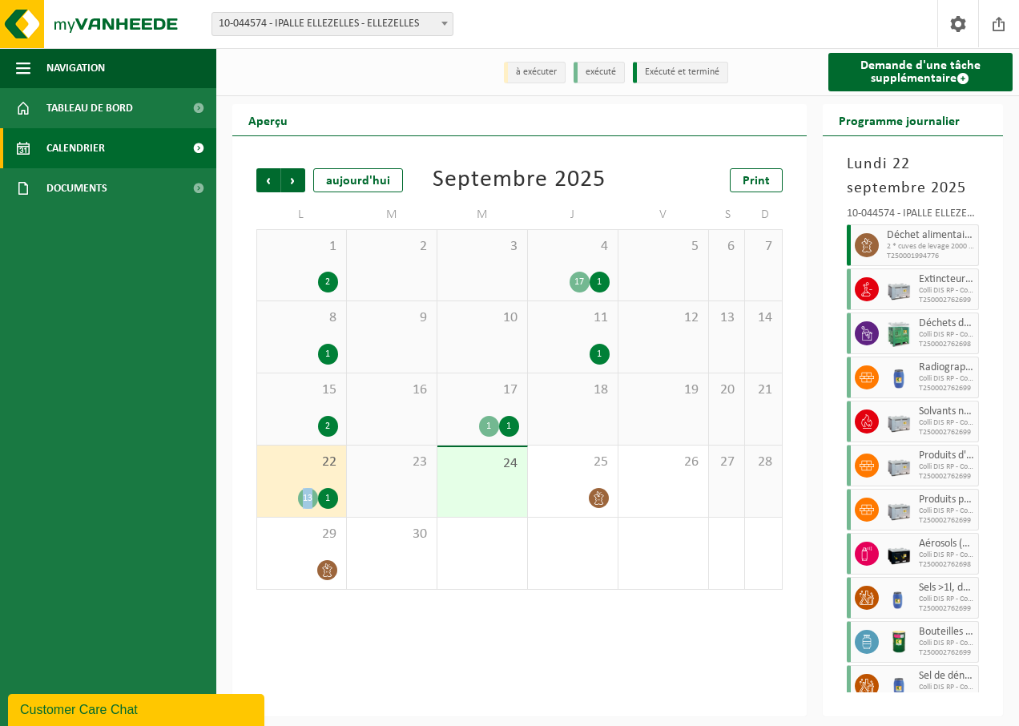
click at [308, 496] on div "13" at bounding box center [308, 498] width 20 height 21
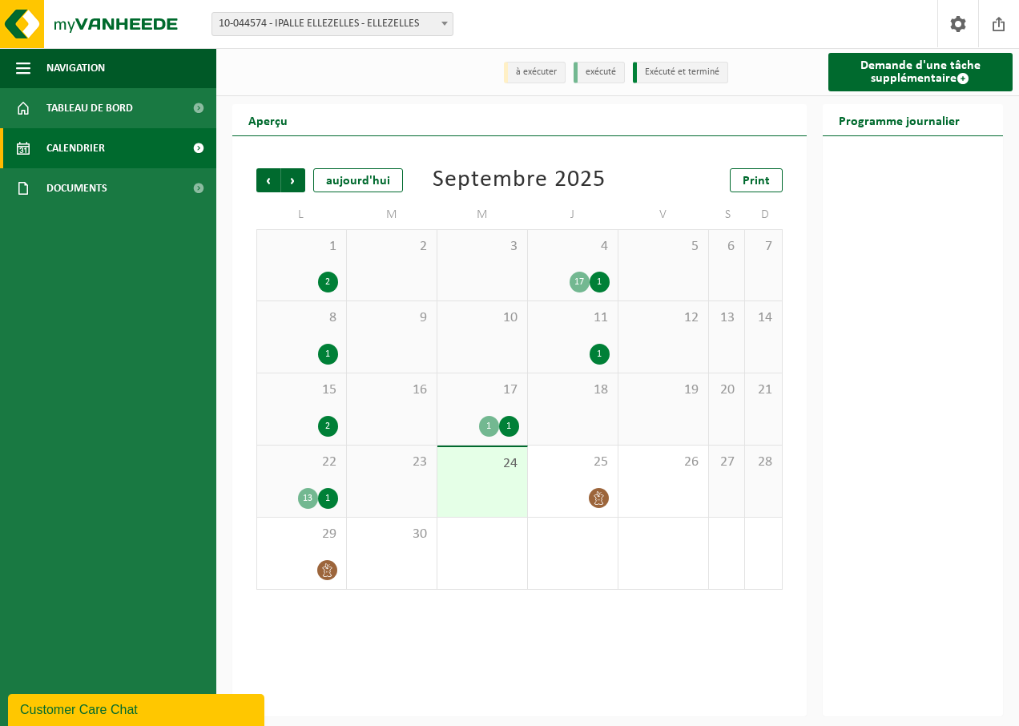
click at [308, 496] on div "13" at bounding box center [308, 498] width 20 height 21
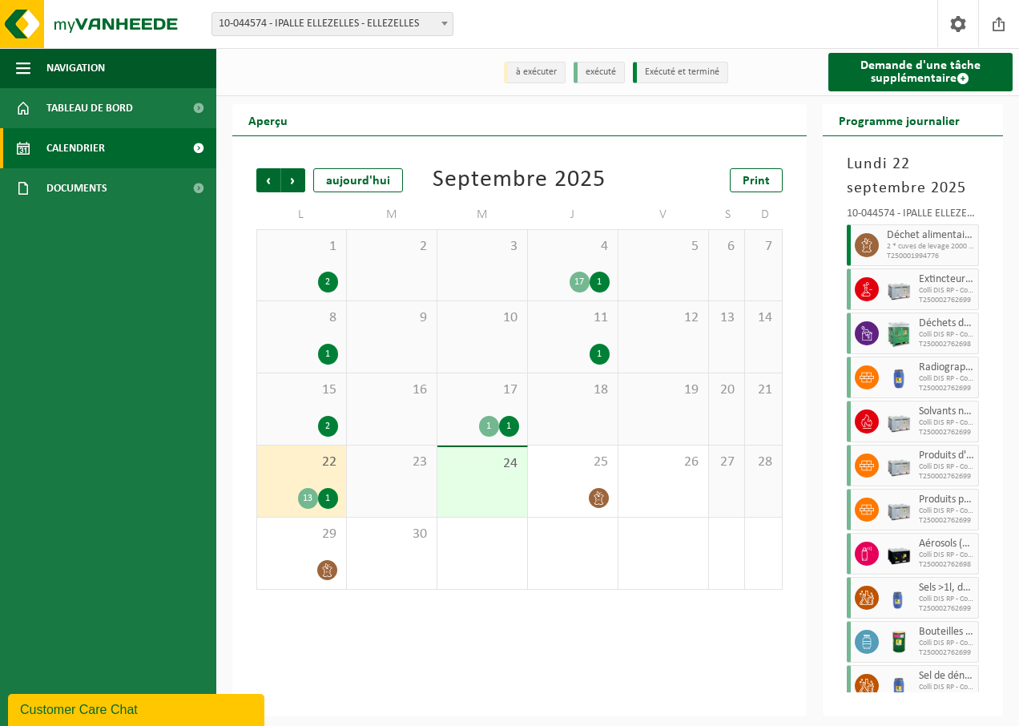
click at [557, 281] on div "17 1" at bounding box center [573, 281] width 74 height 21
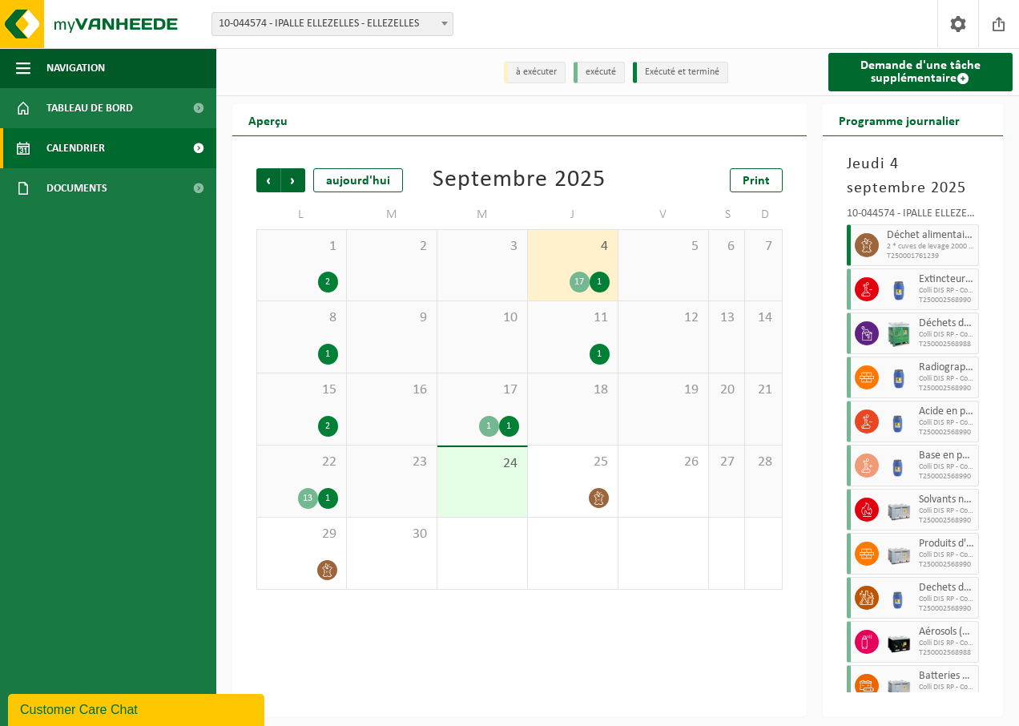
click at [557, 281] on div "17 1" at bounding box center [573, 281] width 74 height 21
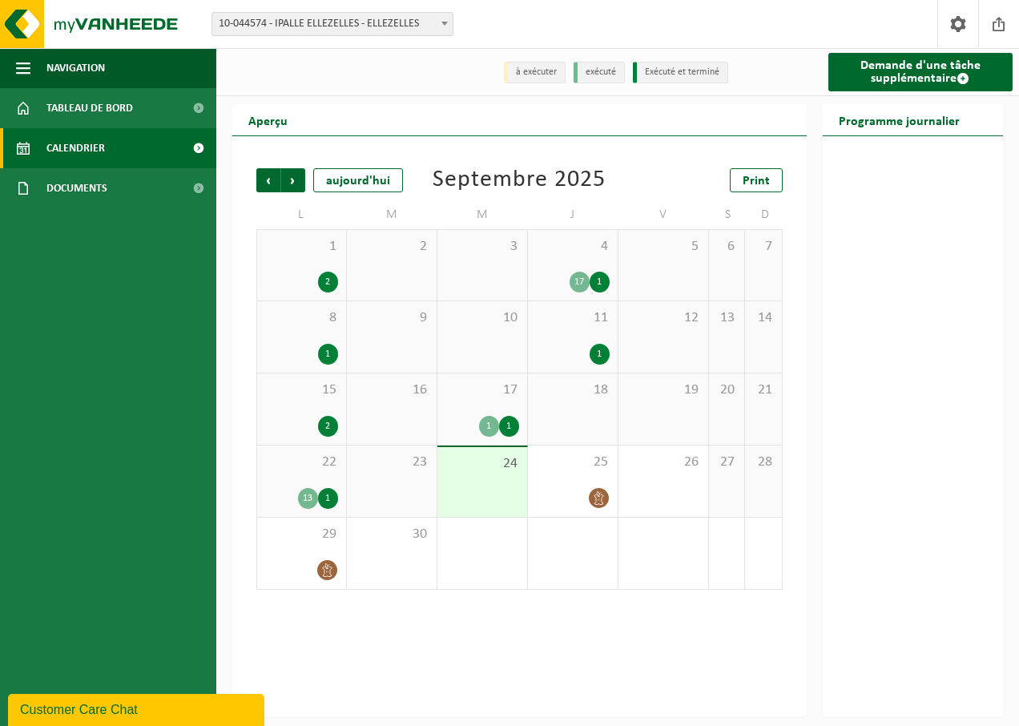
click at [577, 262] on div "4 17 1" at bounding box center [573, 265] width 90 height 70
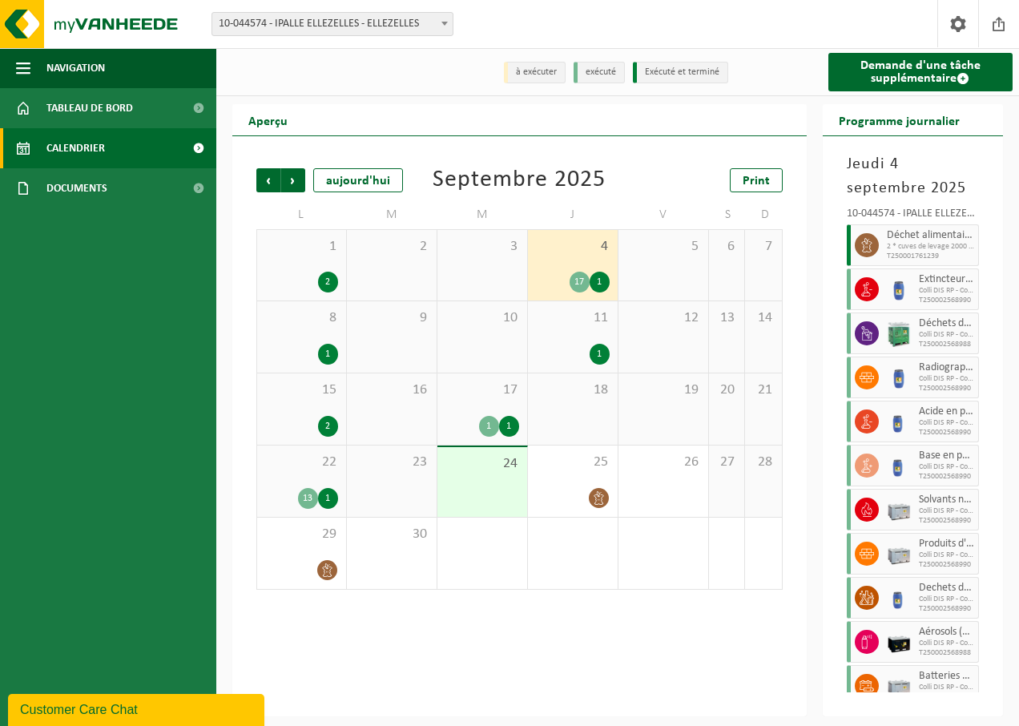
click at [895, 249] on span "2 * cuves de levage 2000 l déchets organiques - Ellezelles" at bounding box center [930, 247] width 88 height 10
click at [872, 249] on icon at bounding box center [866, 245] width 14 height 14
drag, startPoint x: 872, startPoint y: 249, endPoint x: 935, endPoint y: 236, distance: 63.8
click at [935, 236] on span "Déchet alimentaire, cat 3, contenant des produits d'origine animale, emballage …" at bounding box center [930, 235] width 88 height 13
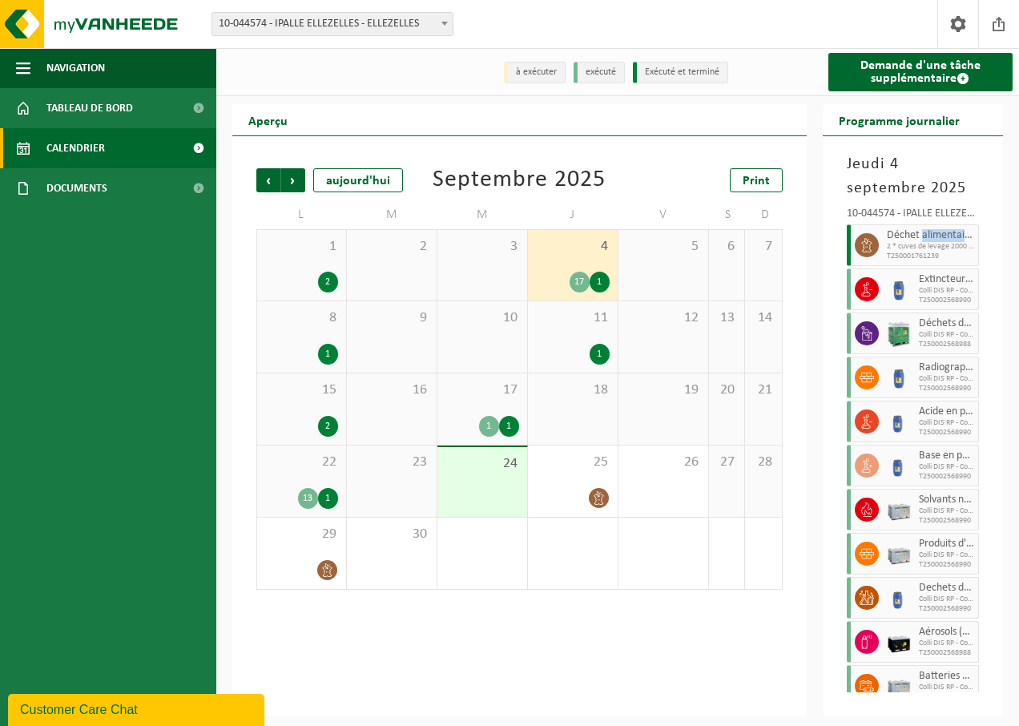
click at [935, 236] on span "Déchet alimentaire, cat 3, contenant des produits d'origine animale, emballage …" at bounding box center [930, 235] width 88 height 13
drag, startPoint x: 935, startPoint y: 236, endPoint x: 949, endPoint y: 248, distance: 18.8
click at [949, 248] on span "2 * cuves de levage 2000 l déchets organiques - Ellezelles" at bounding box center [930, 247] width 88 height 10
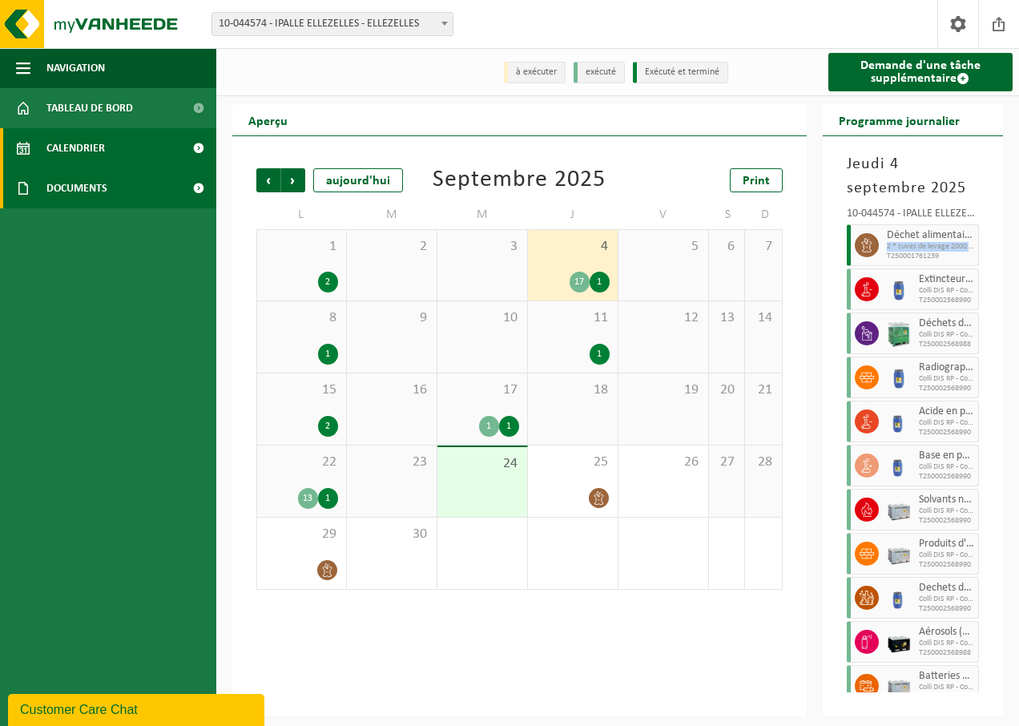
click at [98, 187] on span "Documents" at bounding box center [76, 188] width 61 height 40
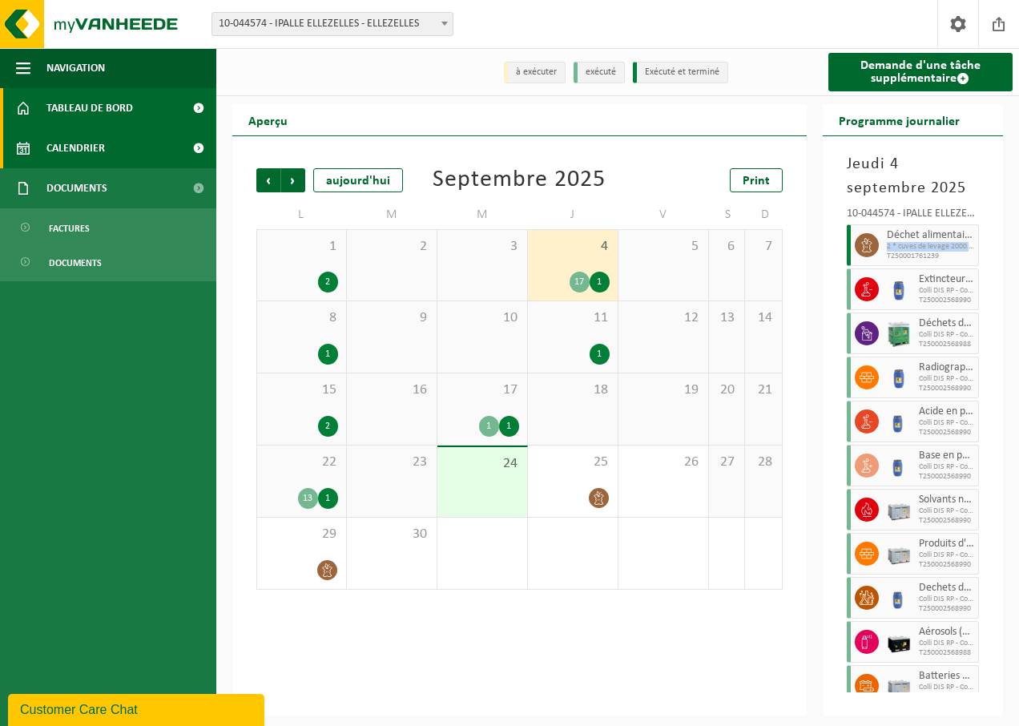
click at [101, 110] on span "Tableau de bord" at bounding box center [89, 108] width 86 height 40
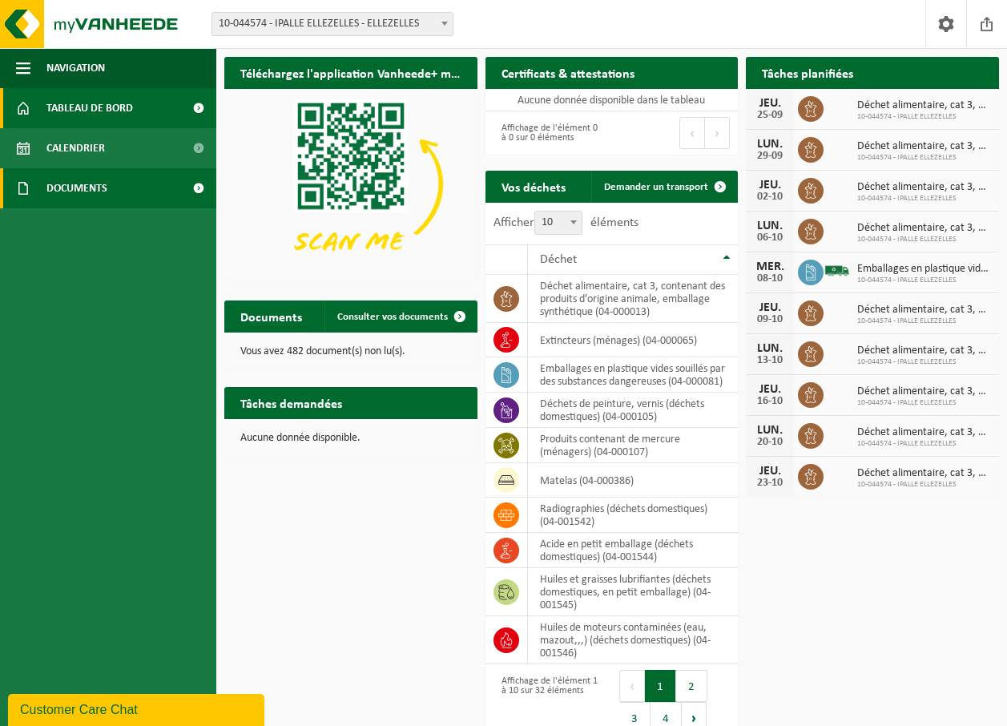
click at [66, 178] on span "Documents" at bounding box center [76, 188] width 61 height 40
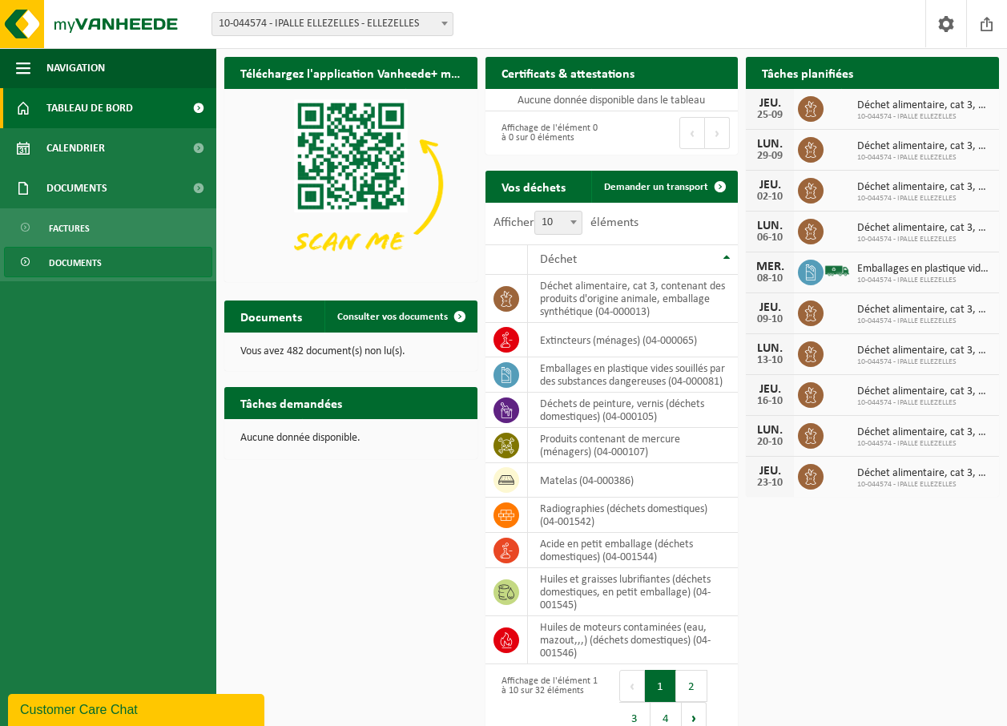
click at [97, 259] on span "Documents" at bounding box center [75, 262] width 53 height 30
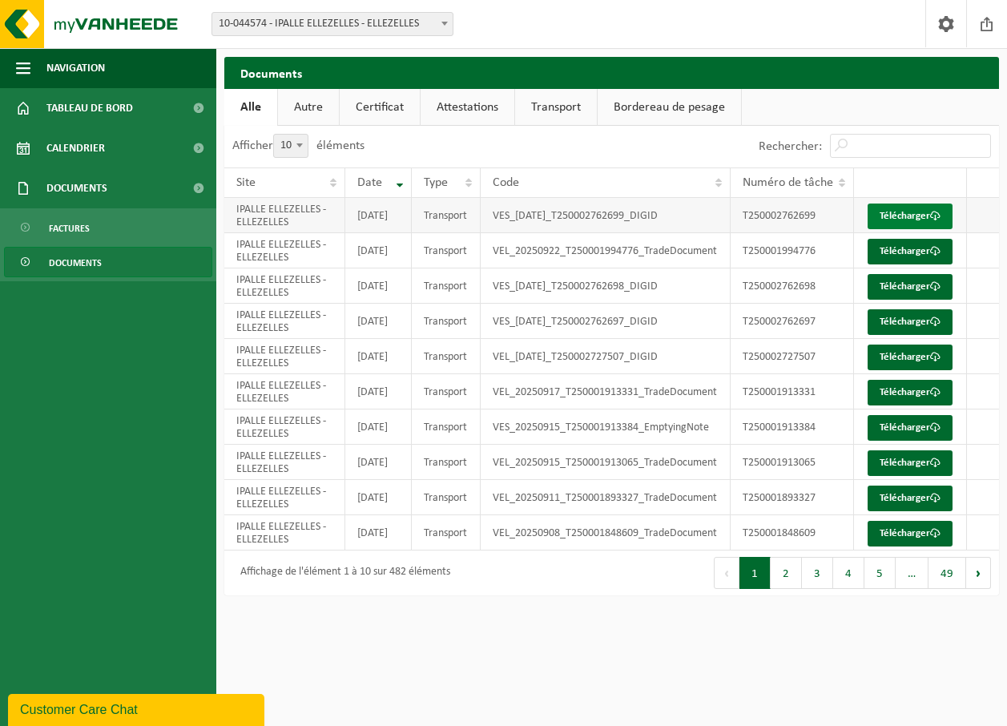
click at [930, 221] on span at bounding box center [935, 216] width 10 height 10
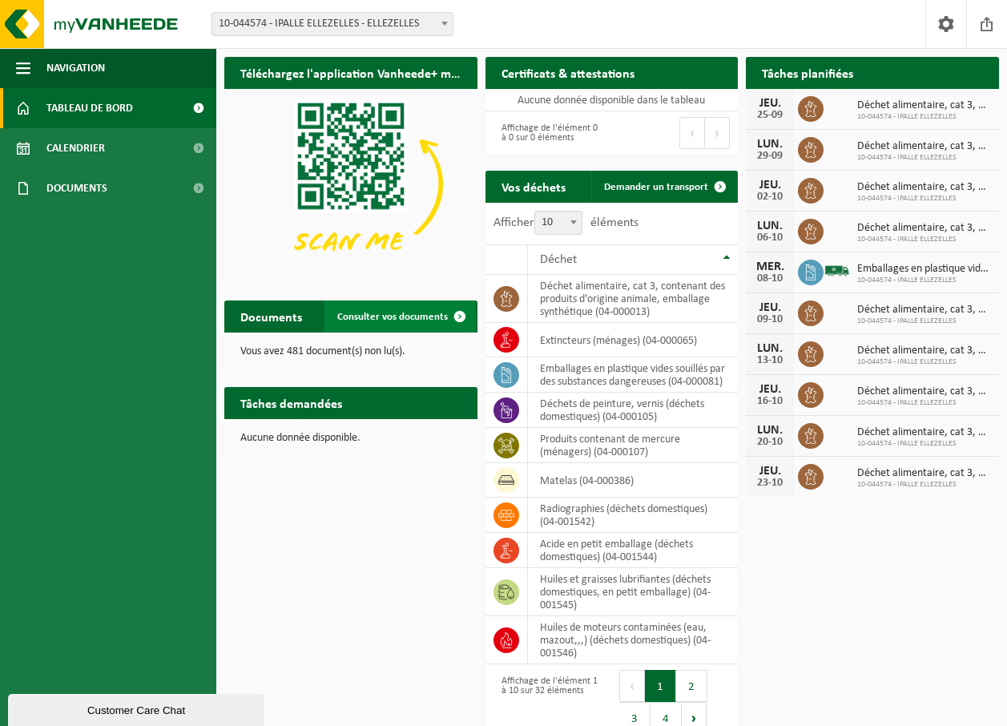
click at [411, 320] on span "Consulter vos documents" at bounding box center [392, 317] width 111 height 10
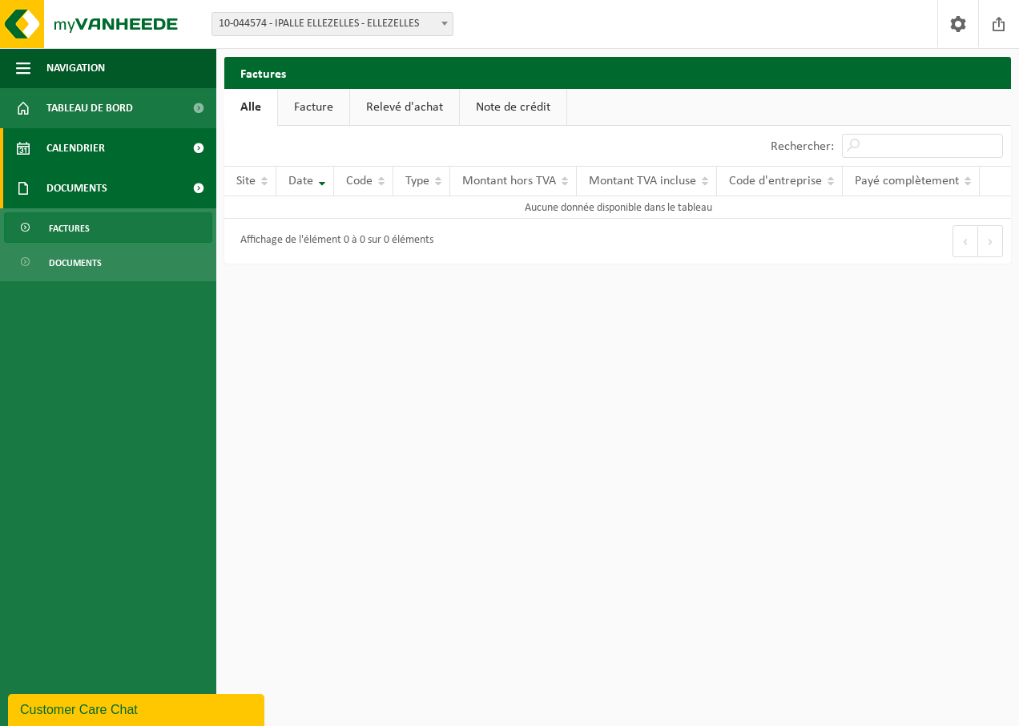
click at [131, 145] on link "Calendrier" at bounding box center [108, 148] width 216 height 40
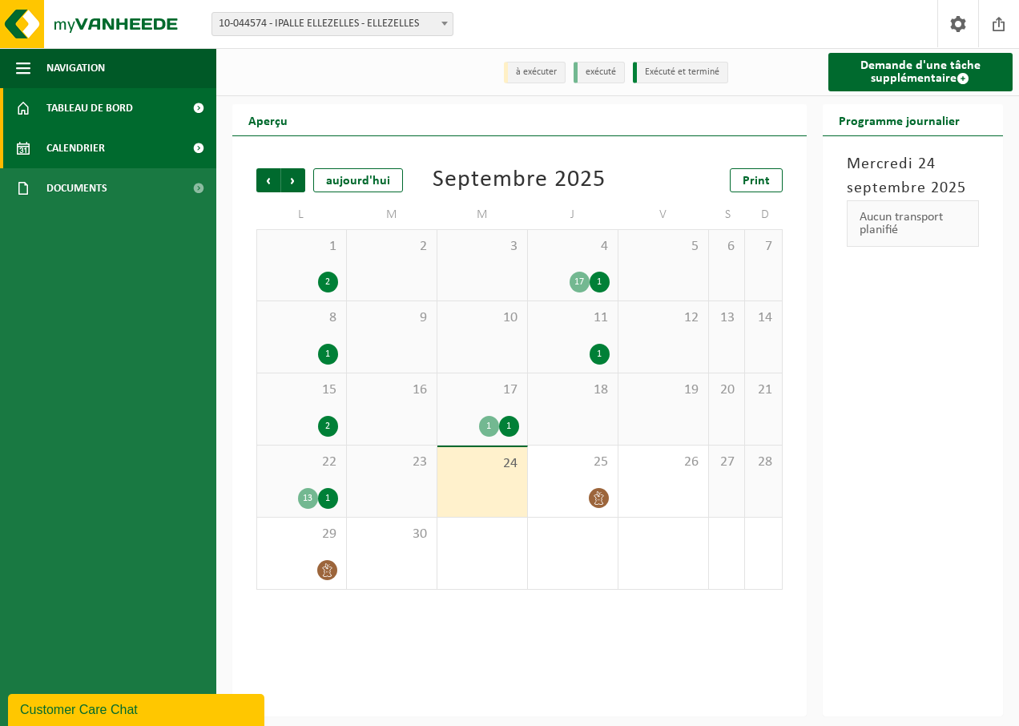
click at [147, 117] on link "Tableau de bord" at bounding box center [108, 108] width 216 height 40
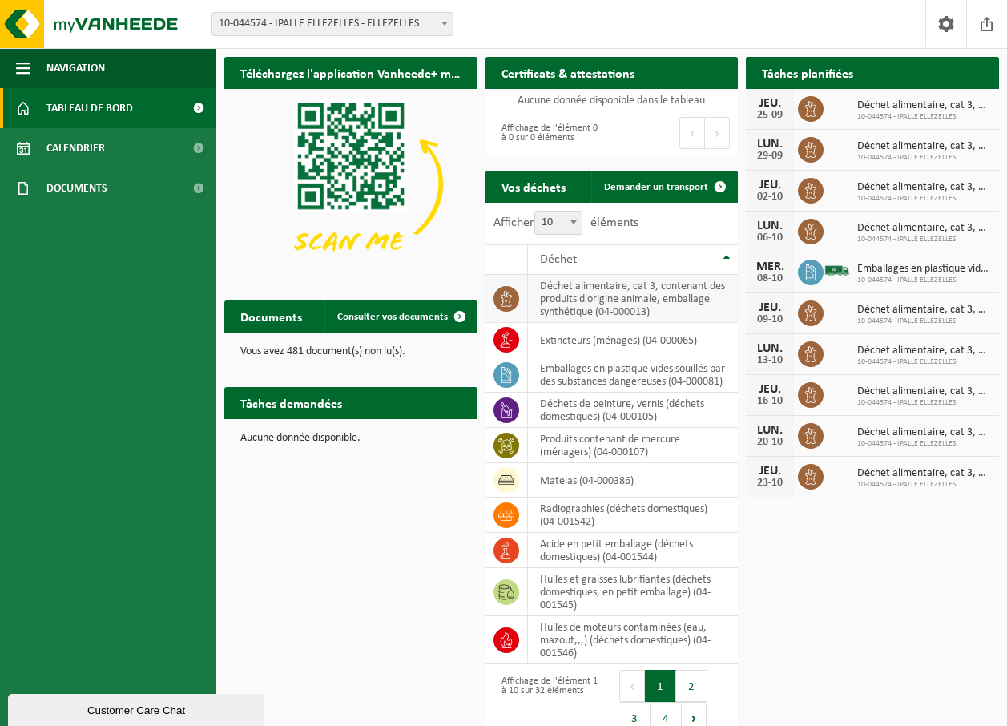
click at [509, 300] on icon at bounding box center [506, 298] width 12 height 16
drag, startPoint x: 509, startPoint y: 300, endPoint x: 588, endPoint y: 317, distance: 80.4
click at [588, 317] on td "déchet alimentaire, cat 3, contenant des produits d'origine animale, emballage …" at bounding box center [633, 299] width 211 height 48
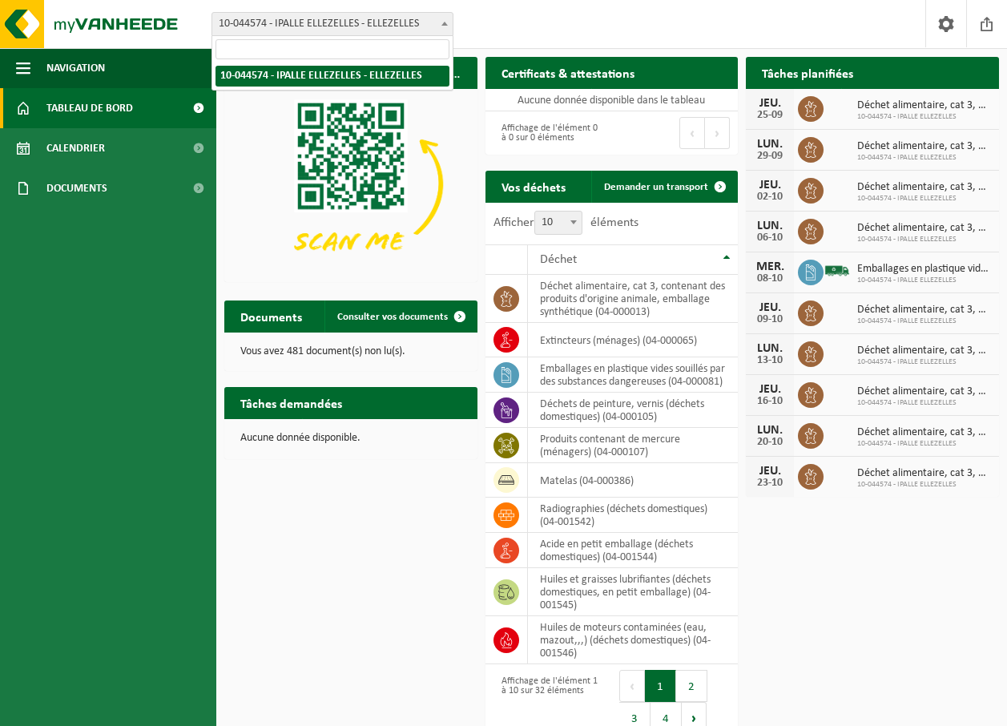
click at [376, 21] on span "10-044574 - IPALLE ELLEZELLES - ELLEZELLES" at bounding box center [332, 24] width 240 height 22
click at [408, 20] on span "10-044574 - IPALLE ELLEZELLES - ELLEZELLES" at bounding box center [332, 24] width 240 height 22
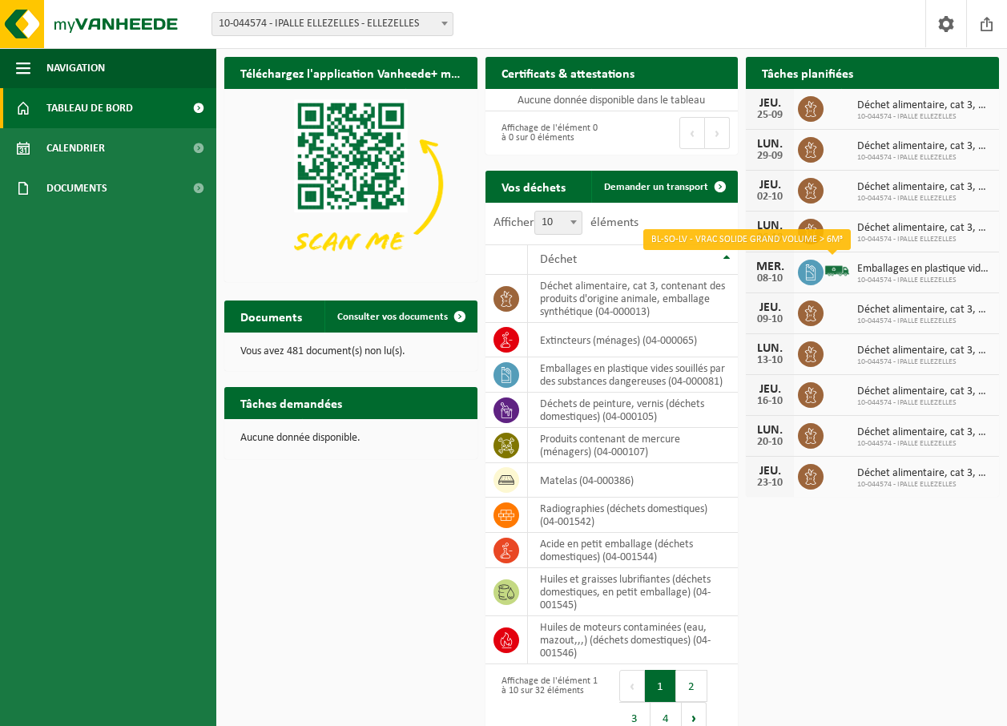
click at [832, 272] on img at bounding box center [836, 270] width 27 height 27
